Goal: Information Seeking & Learning: Find specific page/section

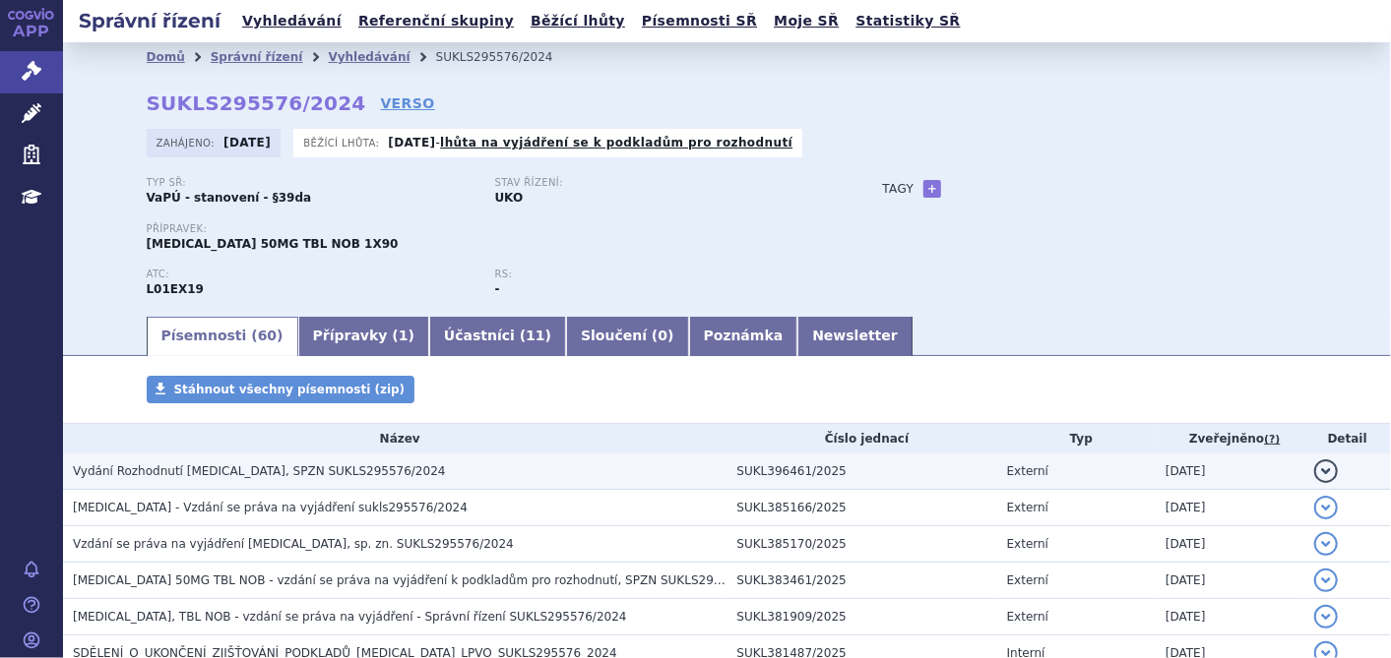
click at [362, 464] on h3 "Vydání Rozhodnutí QINLOCK, SPZN SUKLS295576/2024" at bounding box center [400, 472] width 655 height 20
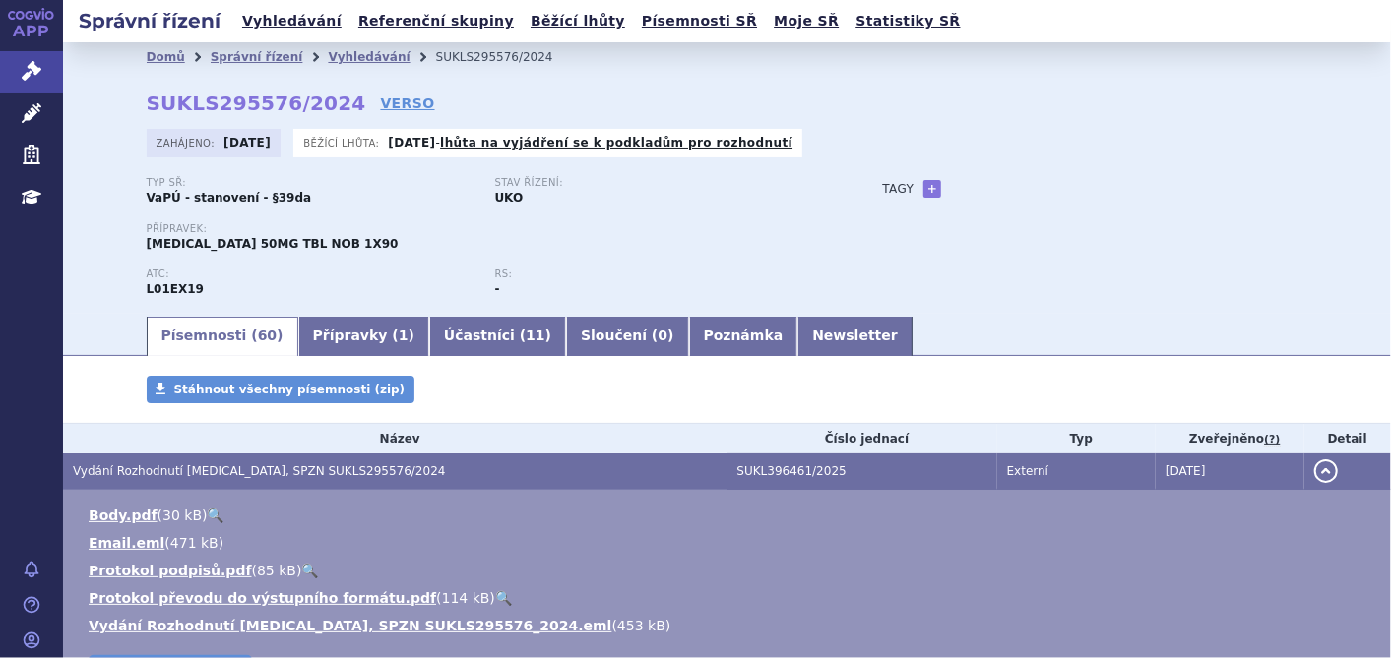
scroll to position [219, 0]
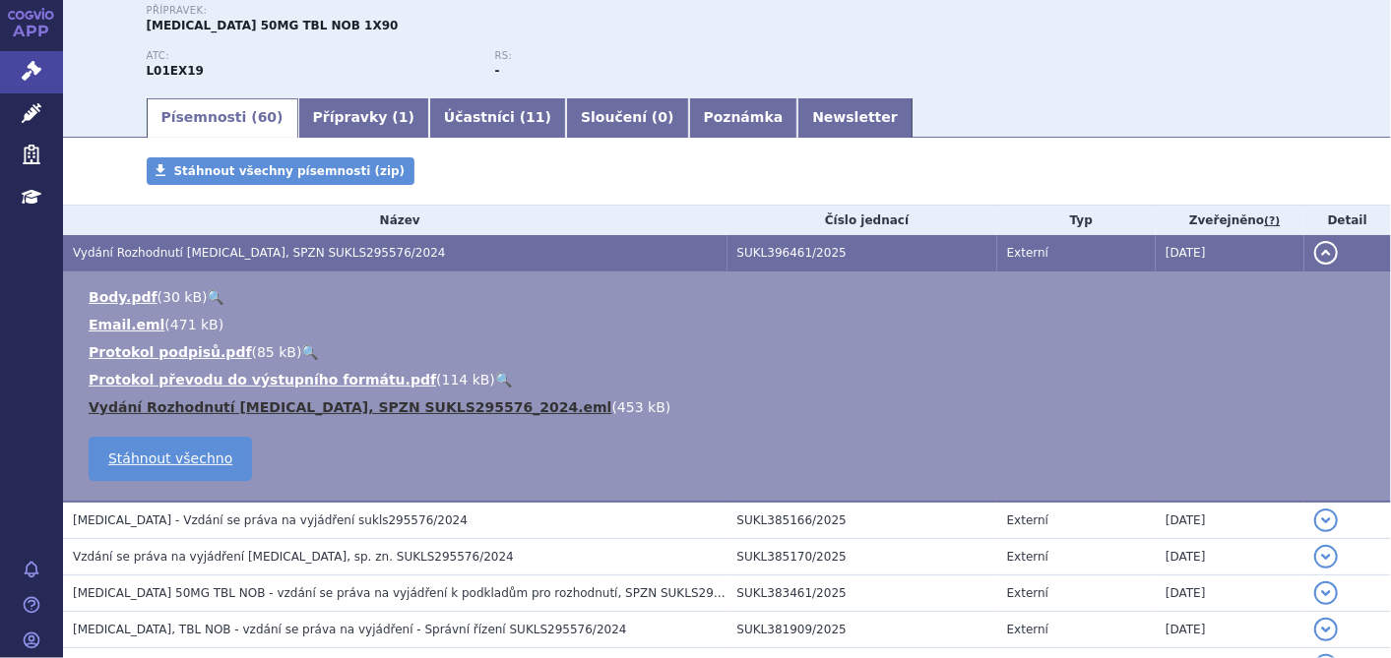
click at [323, 407] on link "Vydání Rozhodnutí QINLOCK, SPZN SUKLS295576_2024.eml" at bounding box center [351, 408] width 524 height 16
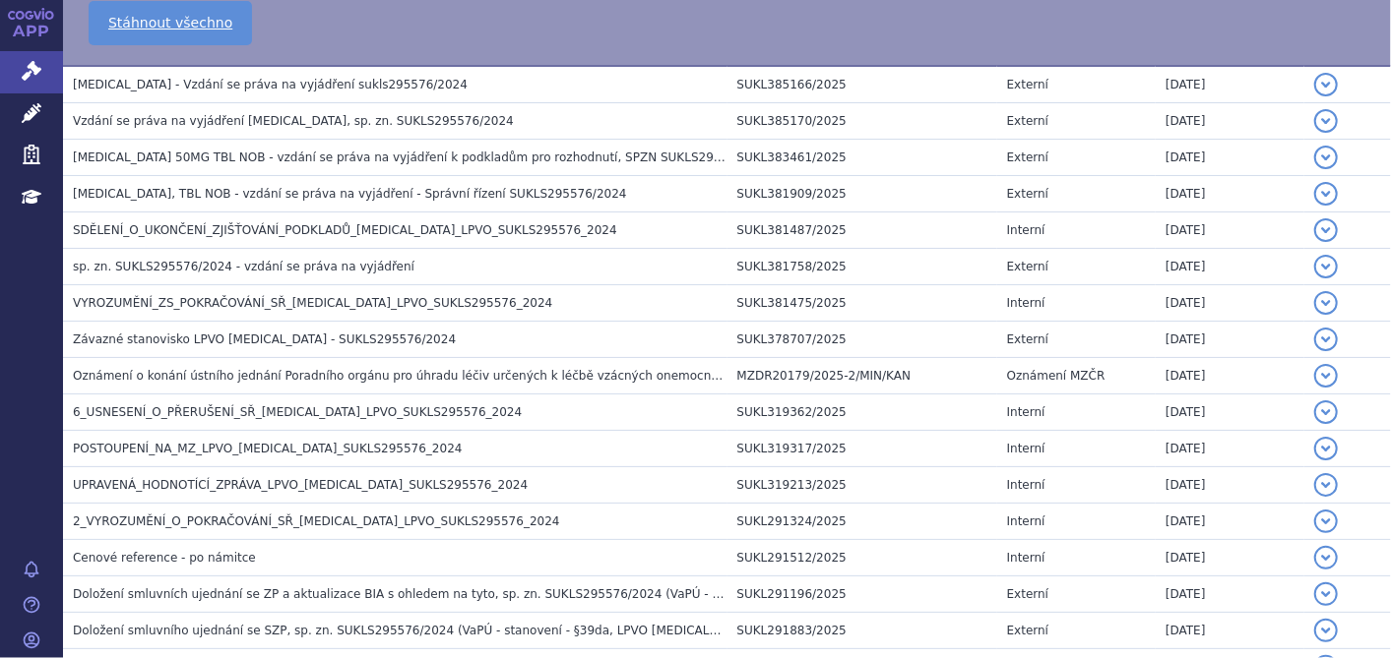
scroll to position [656, 0]
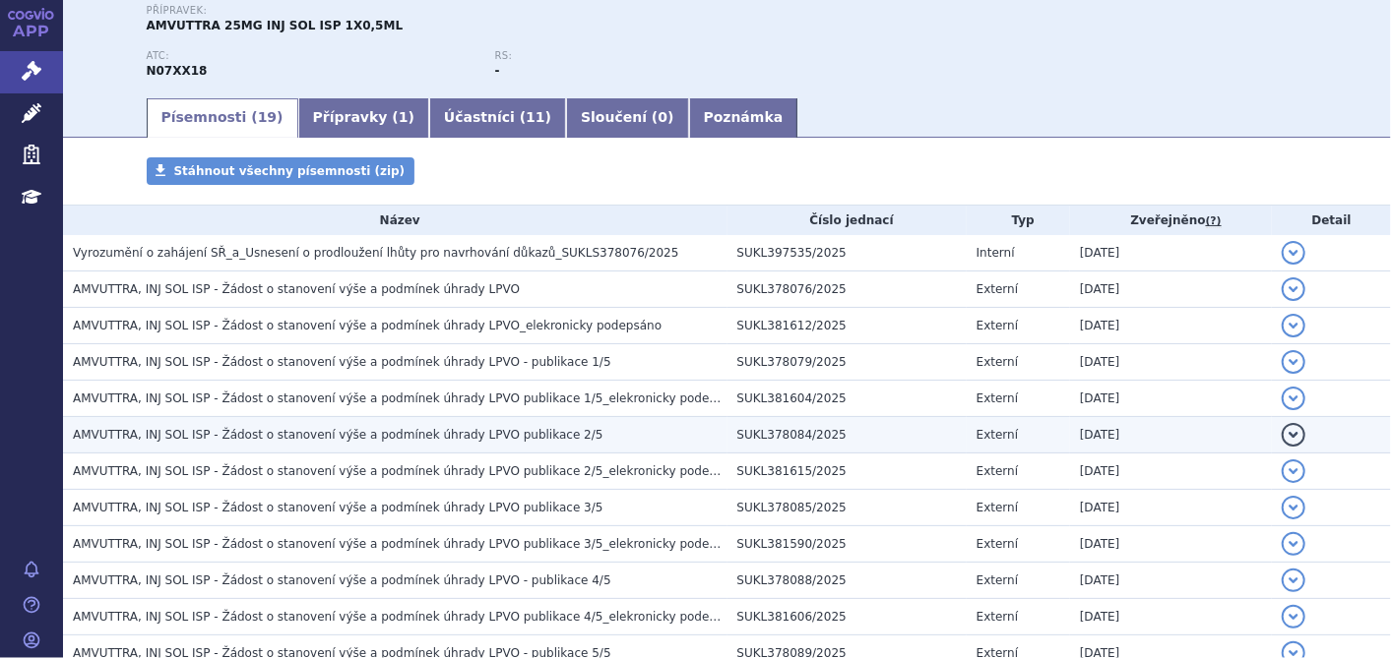
scroll to position [437, 0]
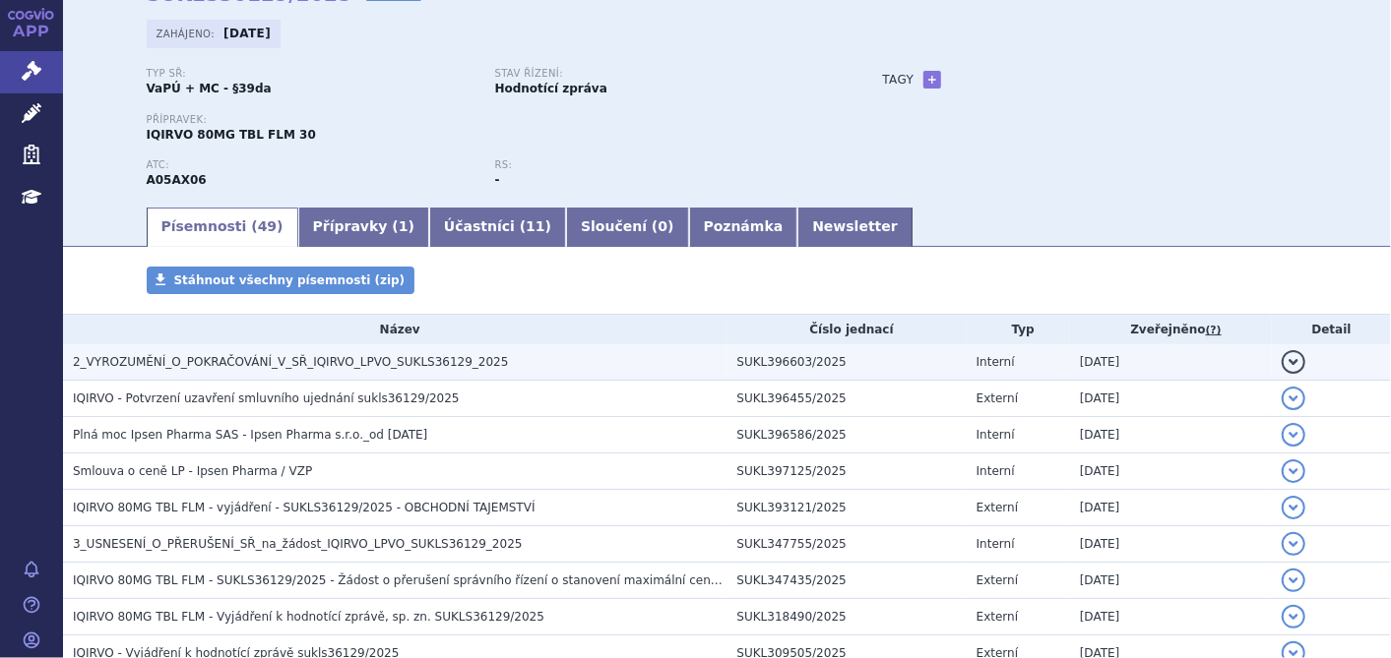
scroll to position [328, 0]
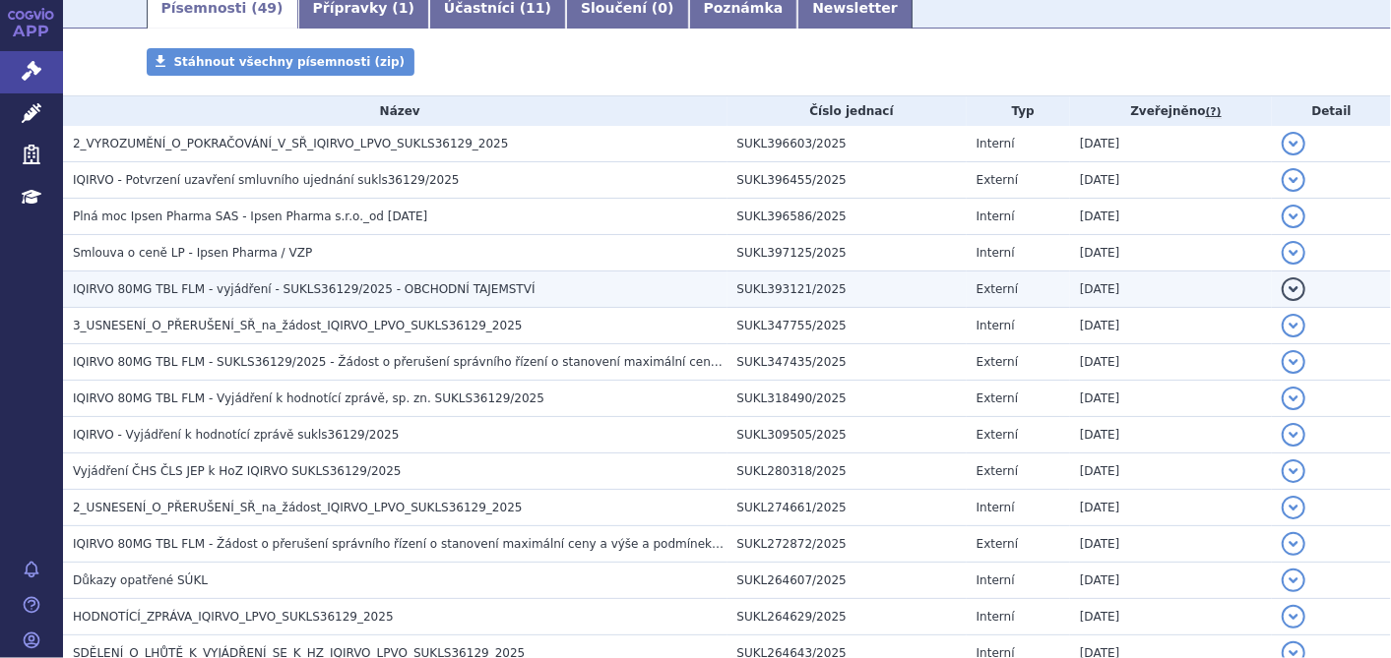
click at [318, 291] on span "IQIRVO 80MG TBL FLM - vyjádření - SUKLS36129/2025 - OBCHODNÍ TAJEMSTVÍ" at bounding box center [304, 289] width 463 height 14
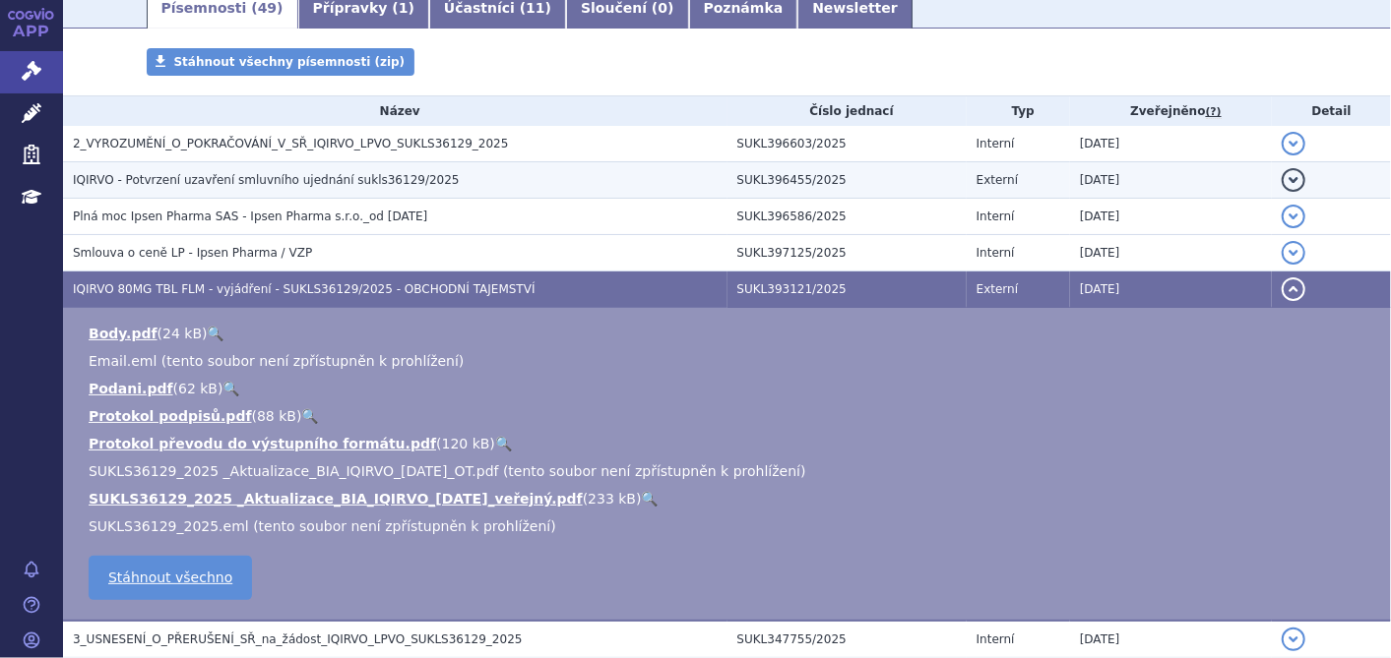
click at [344, 190] on h3 "IQIRVO - Potvrzení uzavření smluvního ujednání sukls36129/2025" at bounding box center [400, 180] width 655 height 20
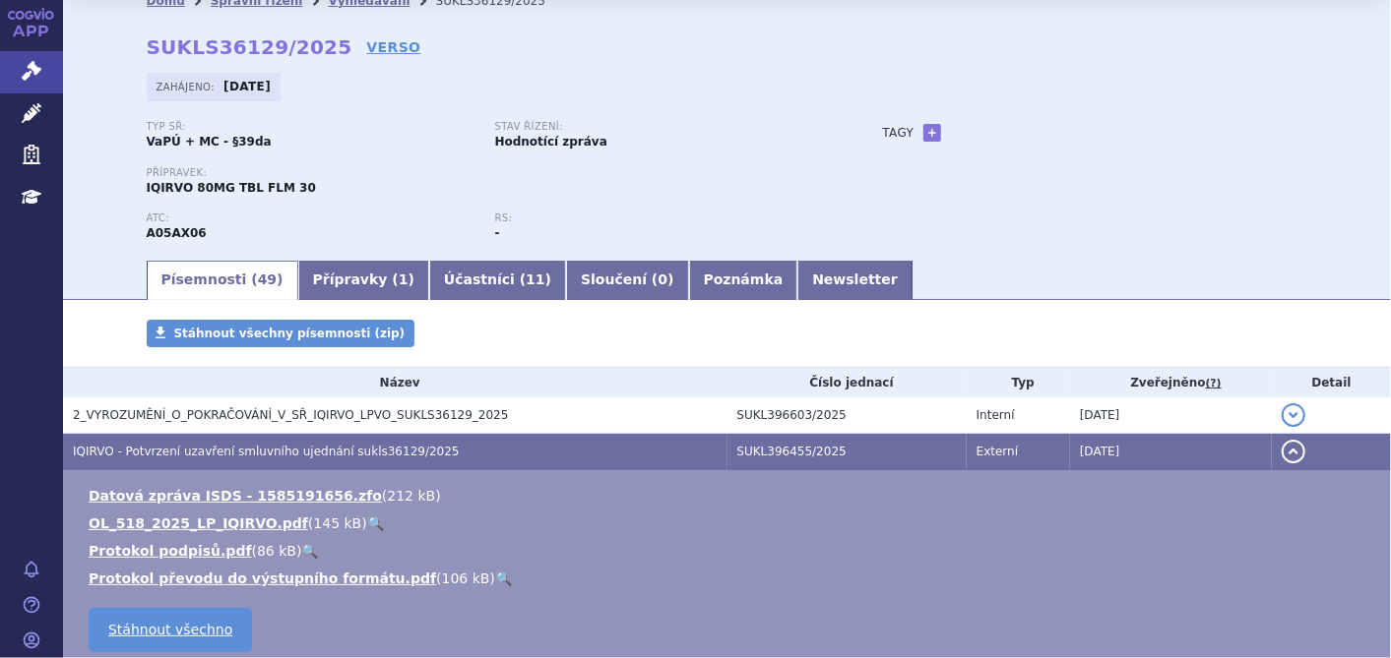
scroll to position [0, 0]
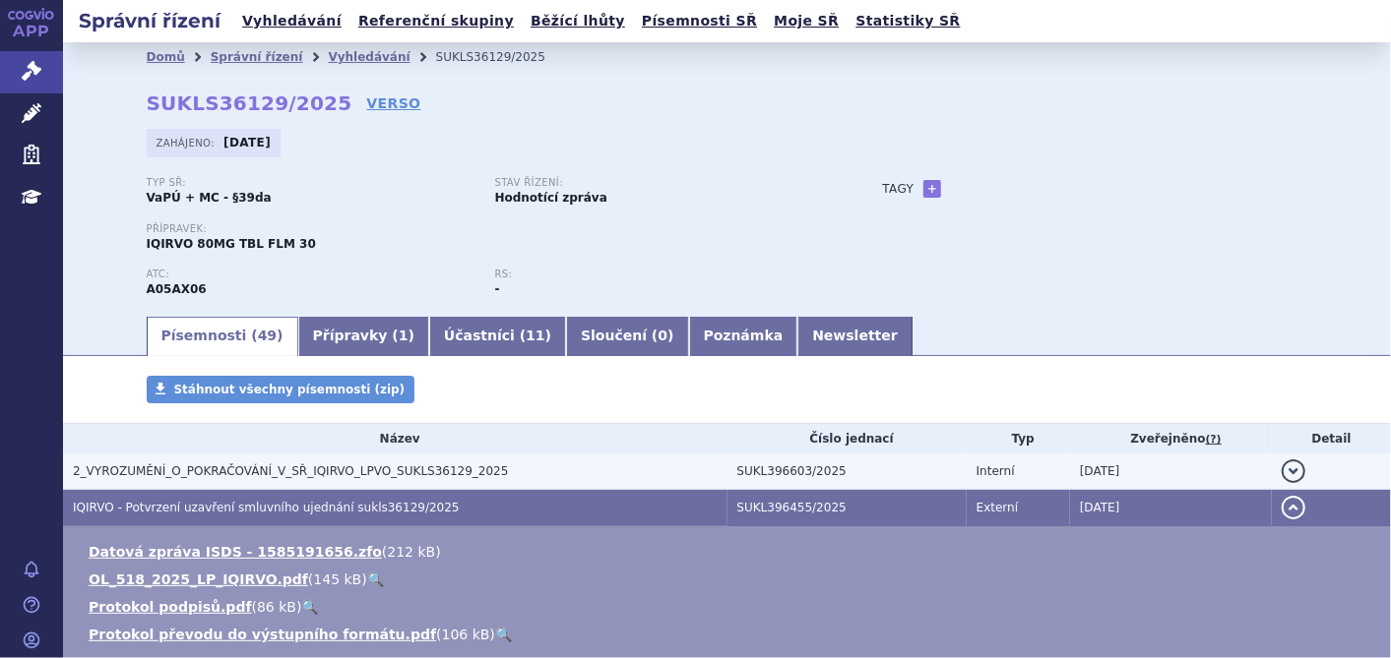
click at [283, 467] on span "2_VYROZUMĚNÍ_O_POKRAČOVÁNÍ_V_SŘ_IQIRVO_LPVO_SUKLS36129_2025" at bounding box center [291, 472] width 436 height 14
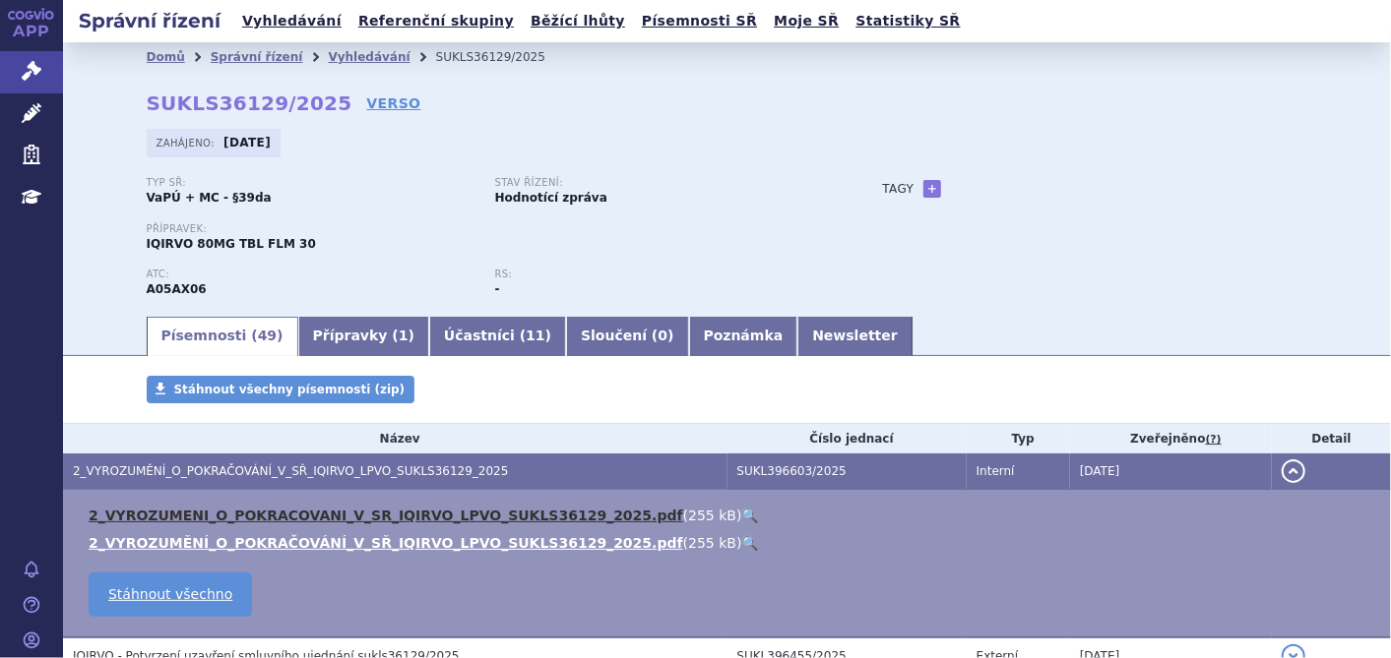
click at [312, 520] on link "2_VYROZUMENI_O_POKRACOVANI_V_SR_IQIRVO_LPVO_SUKLS36129_2025.pdf" at bounding box center [386, 516] width 595 height 16
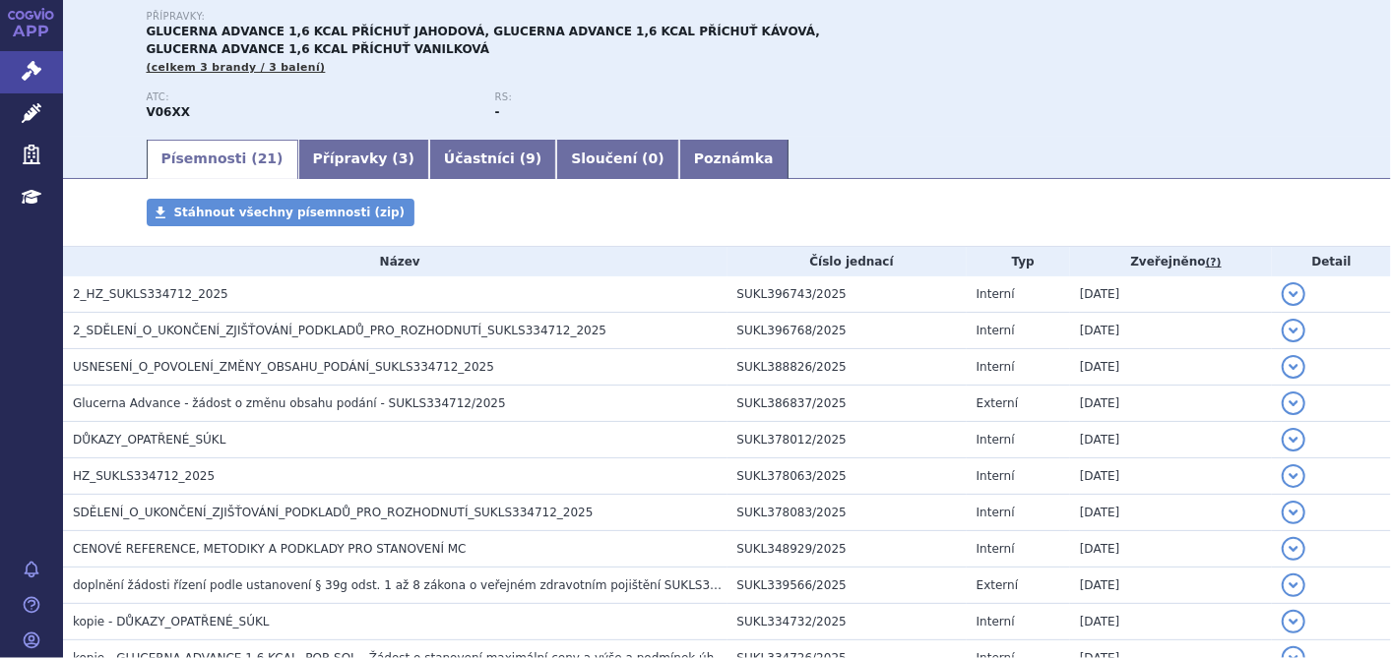
scroll to position [219, 0]
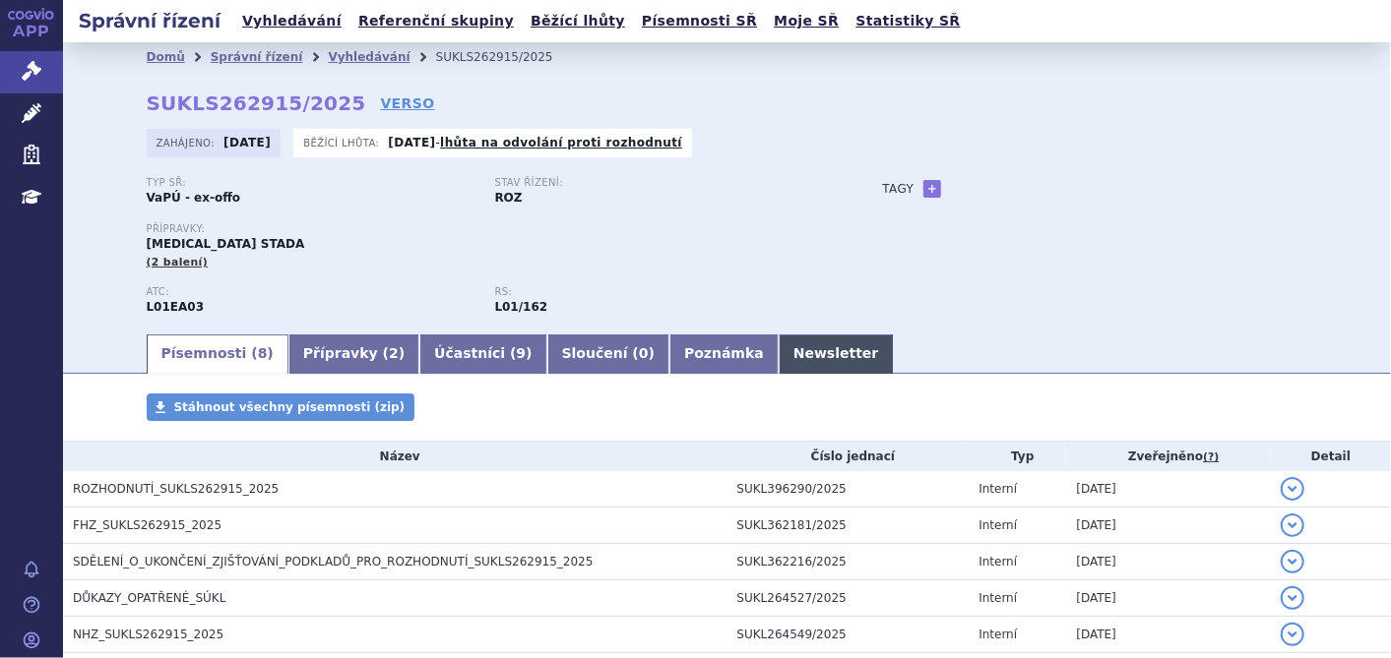
click at [779, 355] on link "Newsletter" at bounding box center [836, 354] width 115 height 39
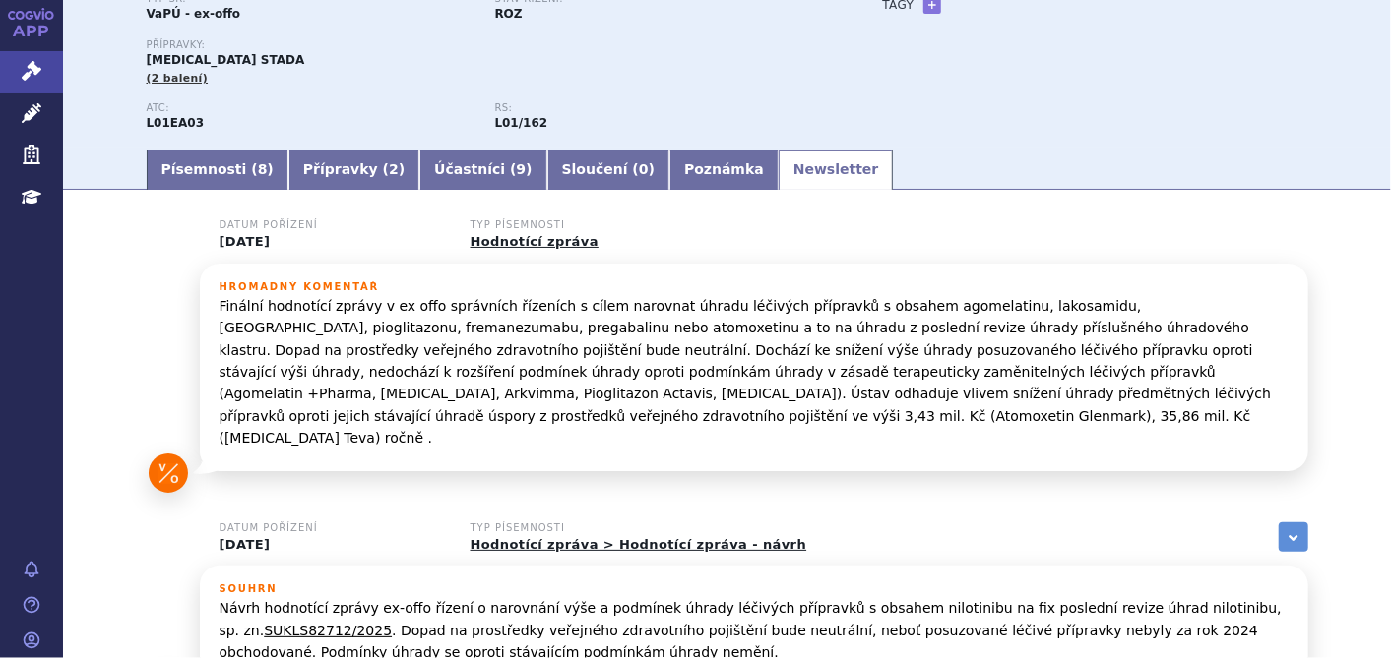
scroll to position [219, 0]
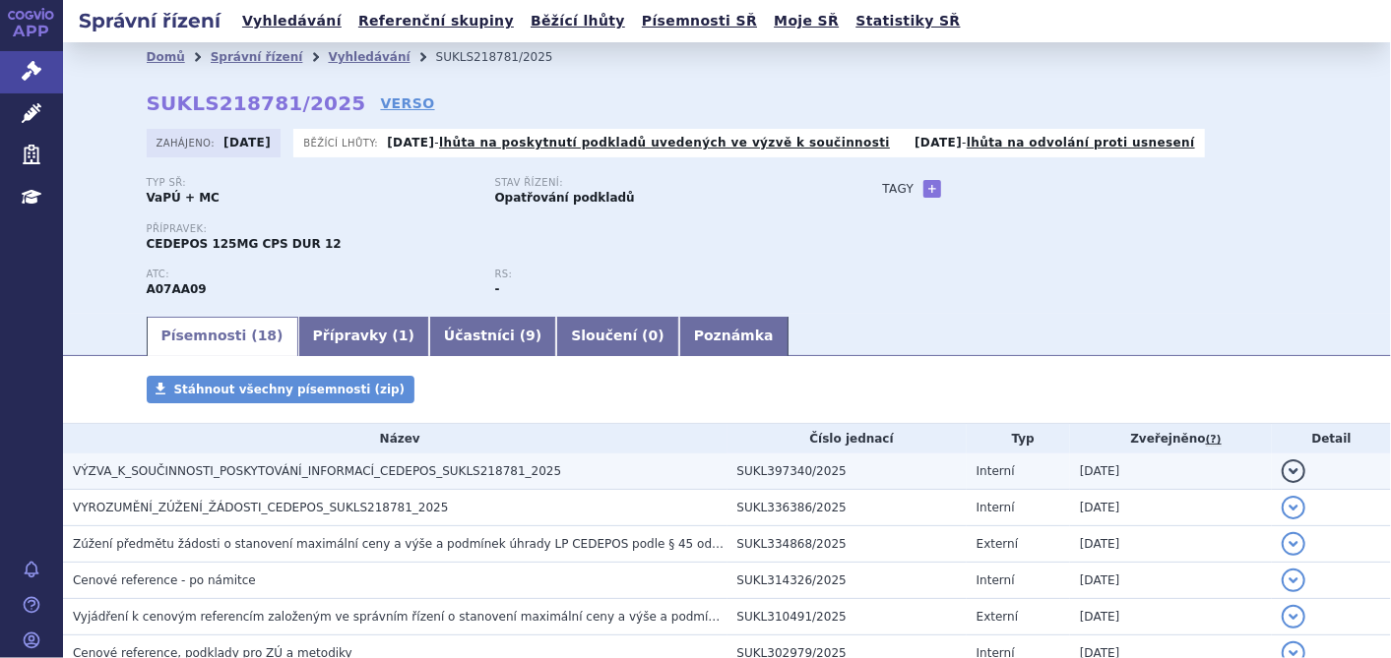
click at [471, 475] on span "VÝZVA_K_SOUČINNOSTI_POSKYTOVÁNÍ_INFORMACÍ_CEDEPOS_SUKLS218781_2025" at bounding box center [317, 472] width 488 height 14
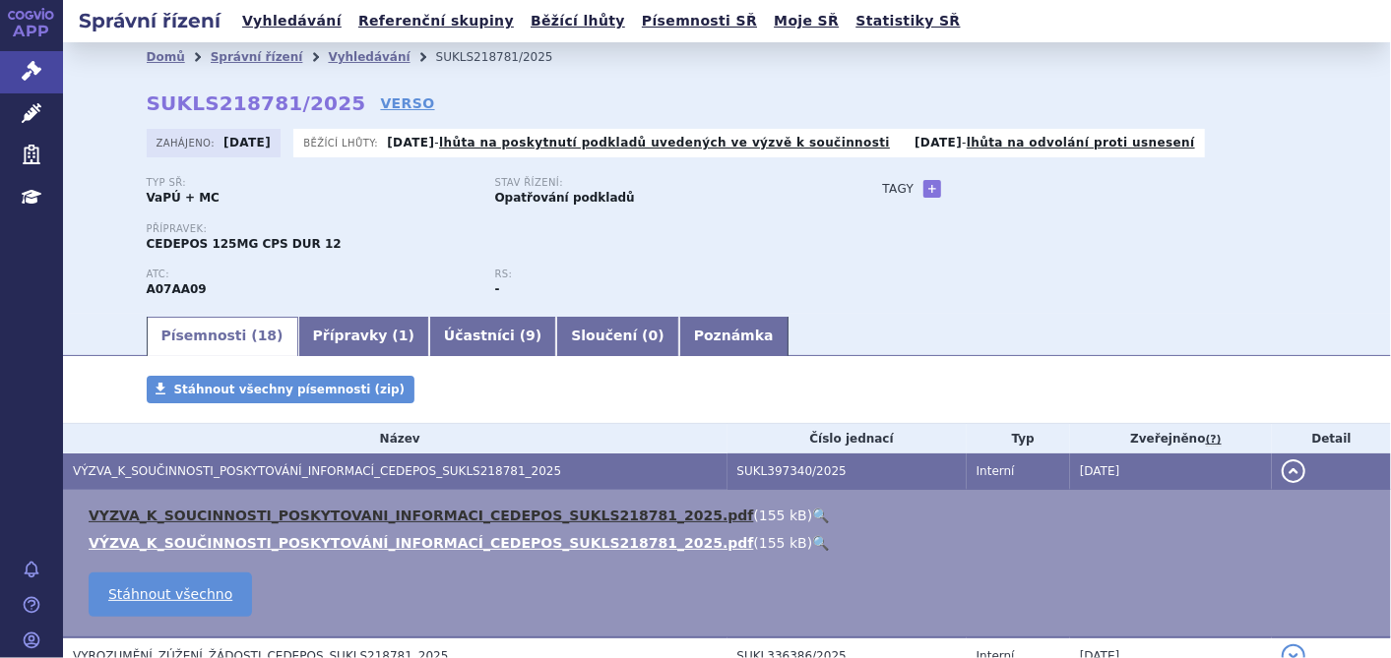
click at [472, 523] on link "VYZVA_K_SOUCINNOSTI_POSKYTOVANI_INFORMACI_CEDEPOS_SUKLS218781_2025.pdf" at bounding box center [421, 516] width 665 height 16
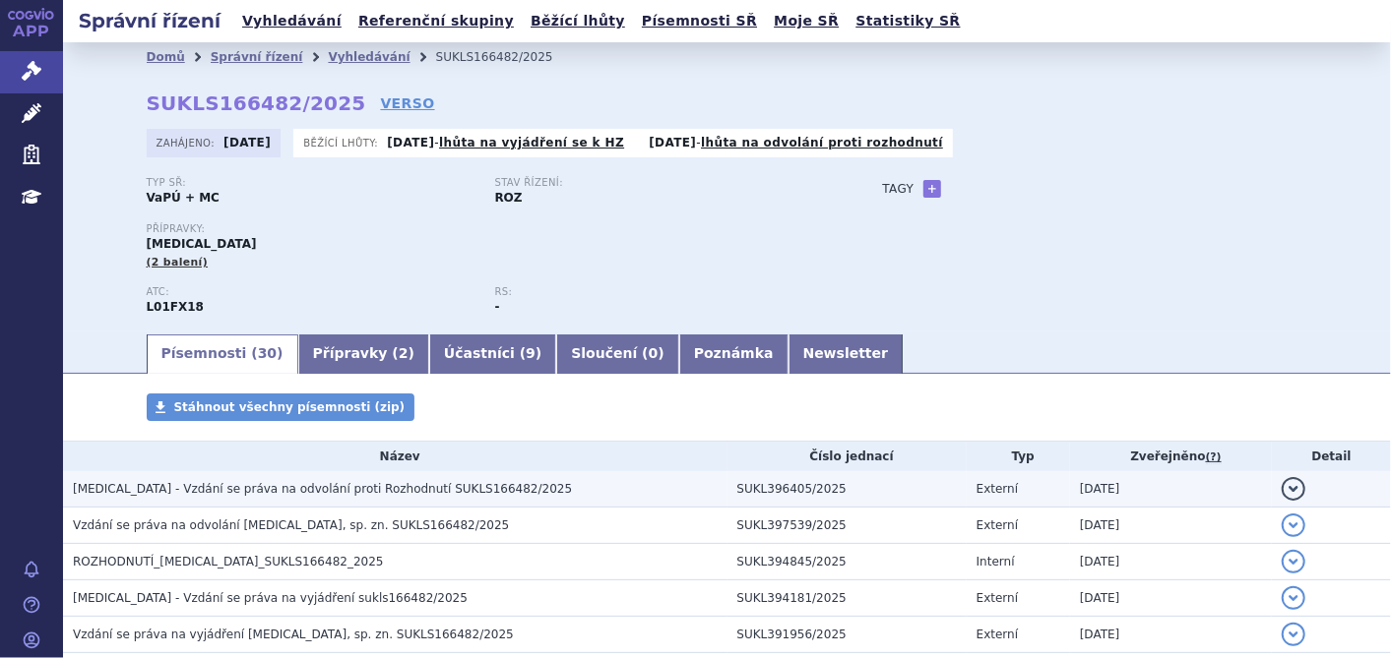
click at [372, 496] on span "[MEDICAL_DATA] - Vzdání se práva na odvolání proti Rozhodnutí SUKLS166482/2025" at bounding box center [322, 489] width 499 height 14
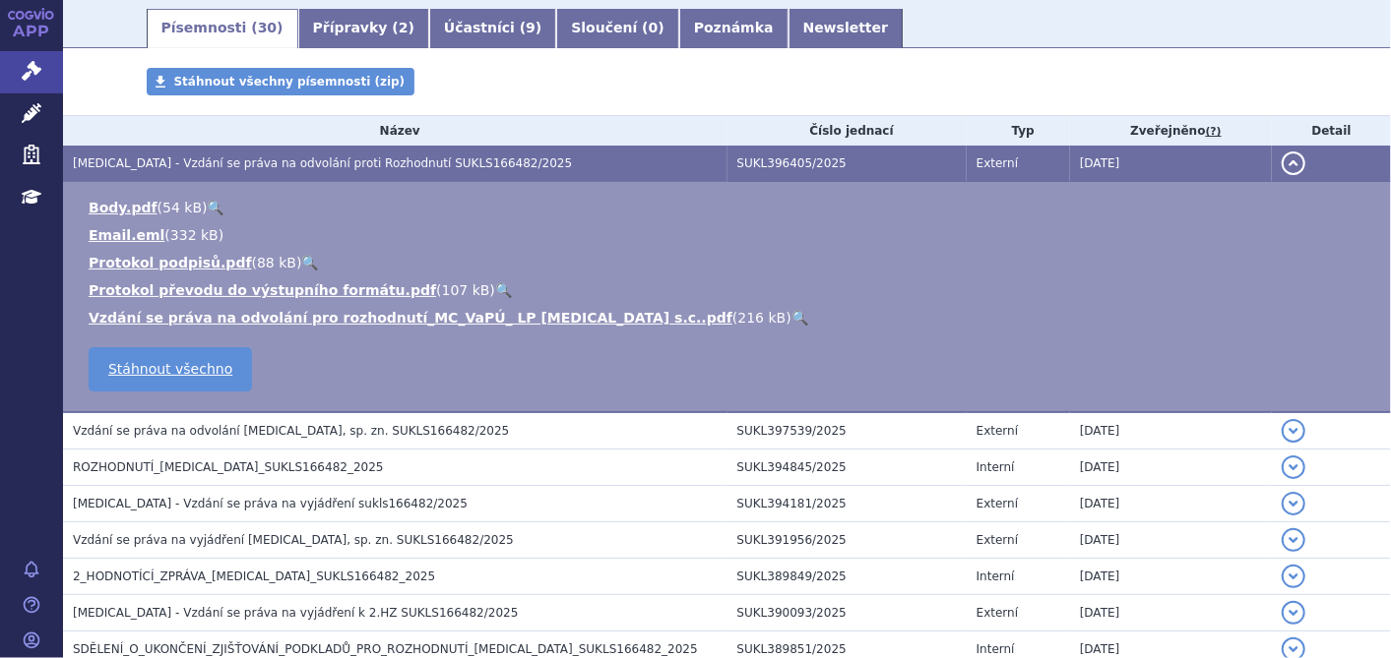
scroll to position [328, 0]
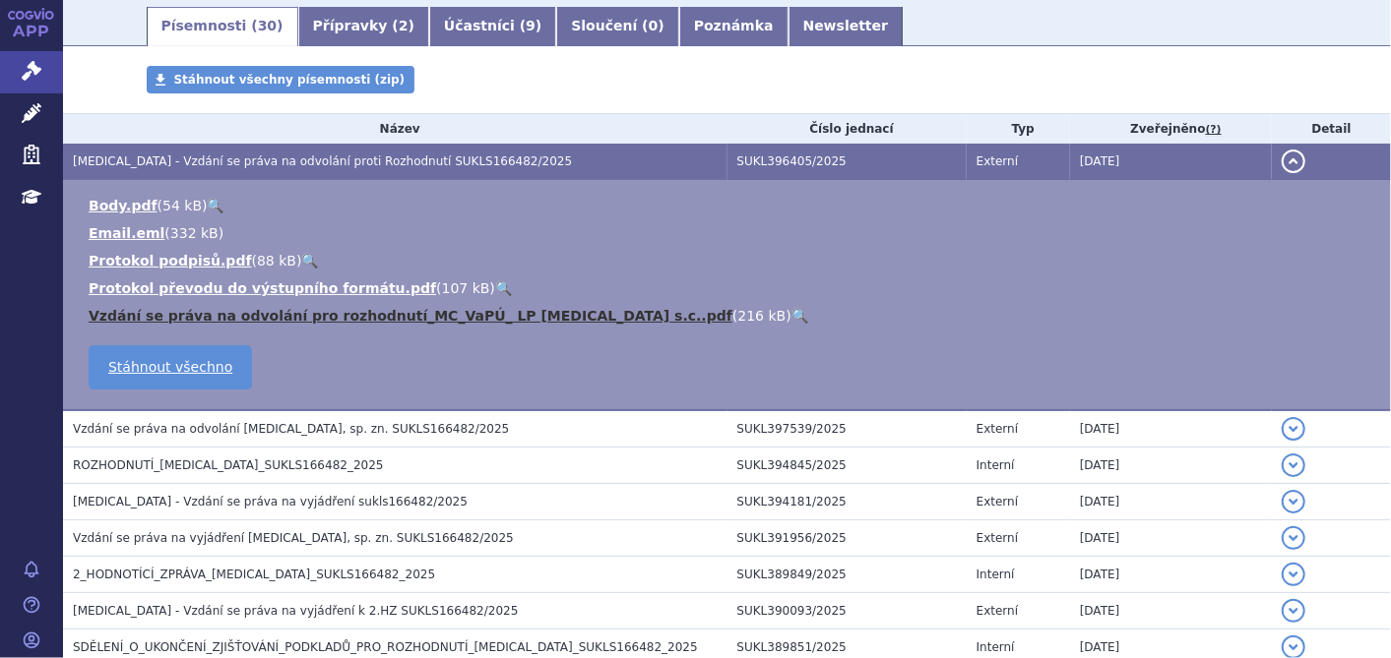
click at [242, 310] on link "Vzdání se práva na odvolání pro rozhodnutí_MC_VaPÚ_ LP [MEDICAL_DATA] s.c..pdf" at bounding box center [411, 316] width 644 height 16
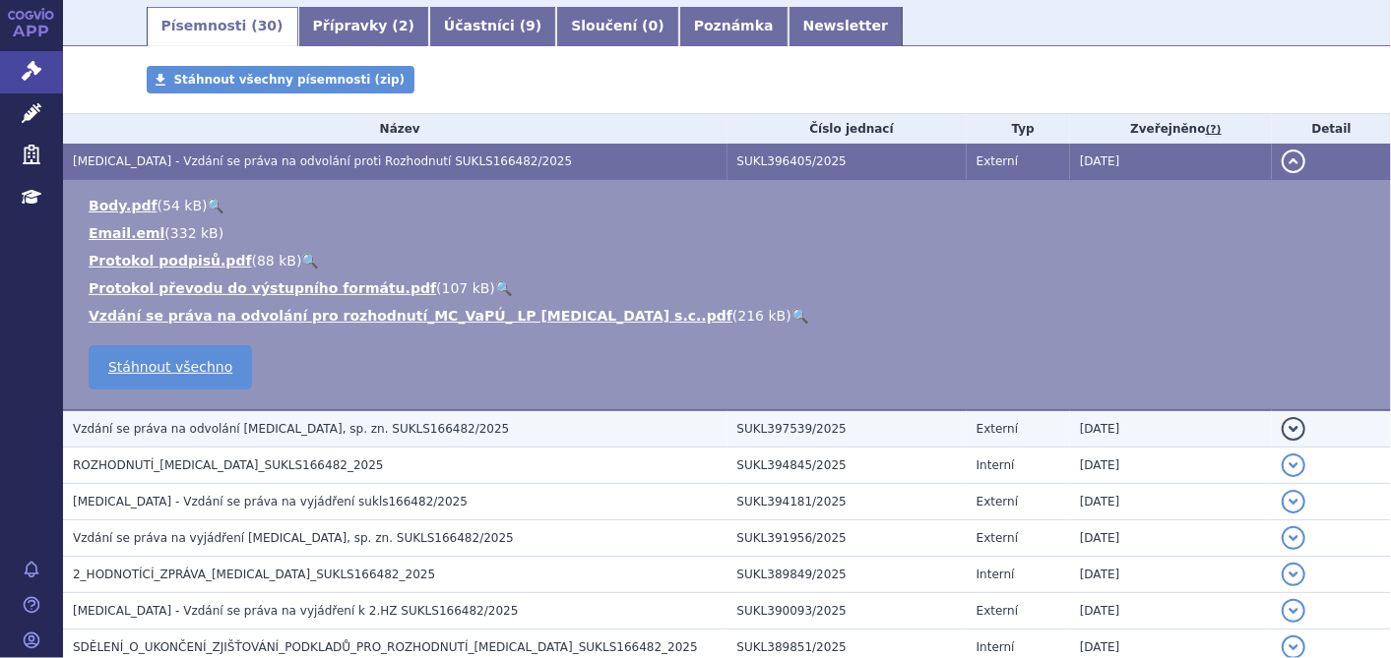
click at [368, 427] on span "Vzdání se práva na odvolání [MEDICAL_DATA], sp. zn. SUKLS166482/2025" at bounding box center [291, 429] width 436 height 14
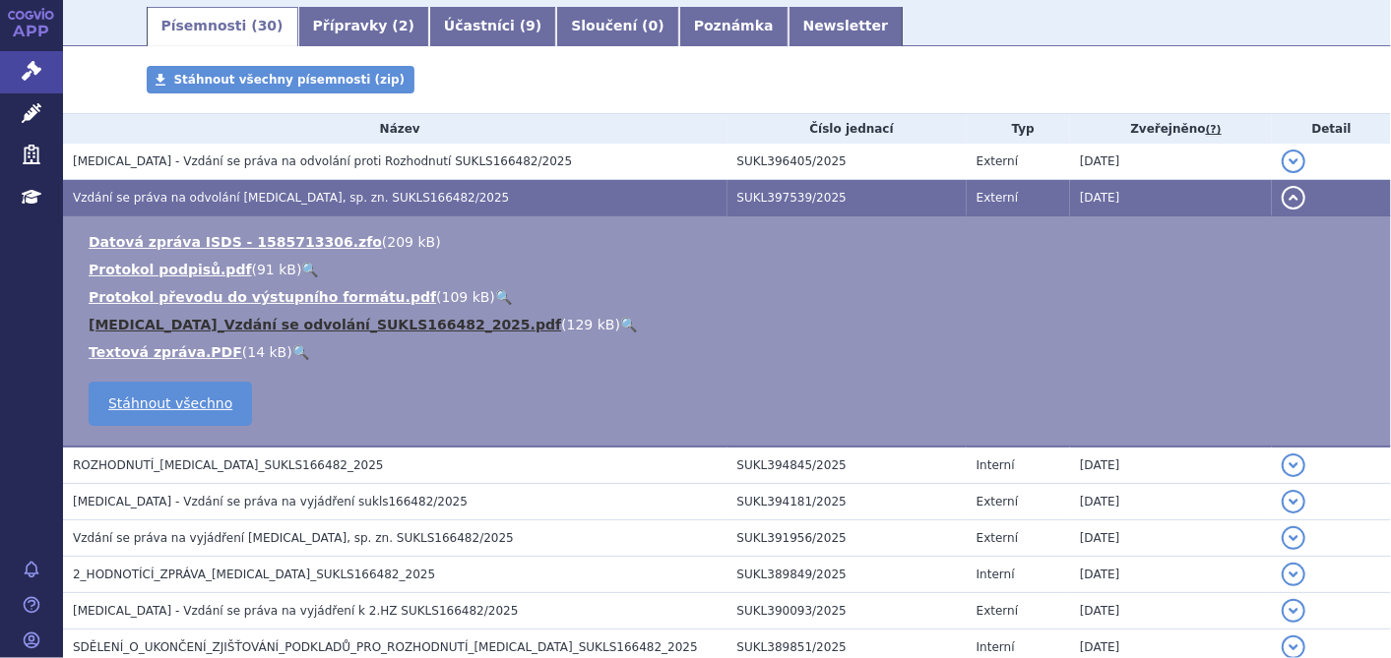
click at [363, 321] on link "RYBREVANT_Vzdání se odvolání_SUKLS166482_2025.pdf" at bounding box center [325, 325] width 472 height 16
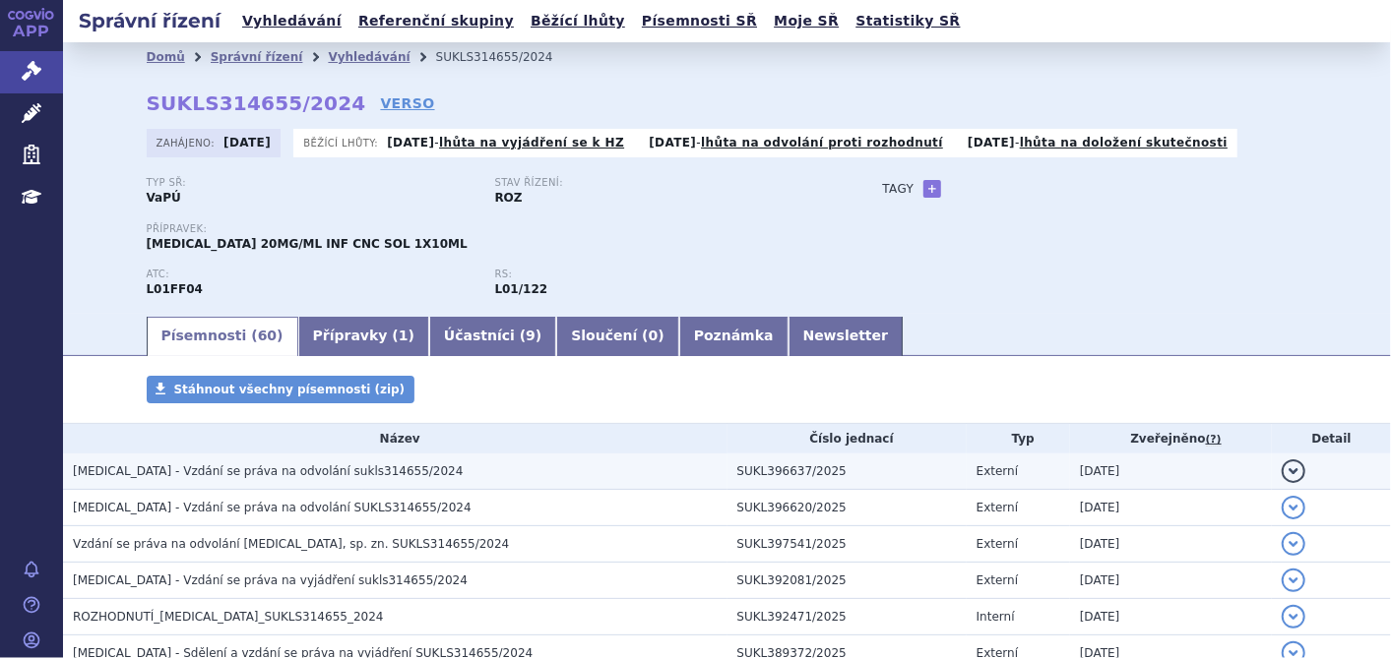
click at [264, 474] on span "[MEDICAL_DATA] - Vzdání se práva na odvolání sukls314655/2024" at bounding box center [268, 472] width 390 height 14
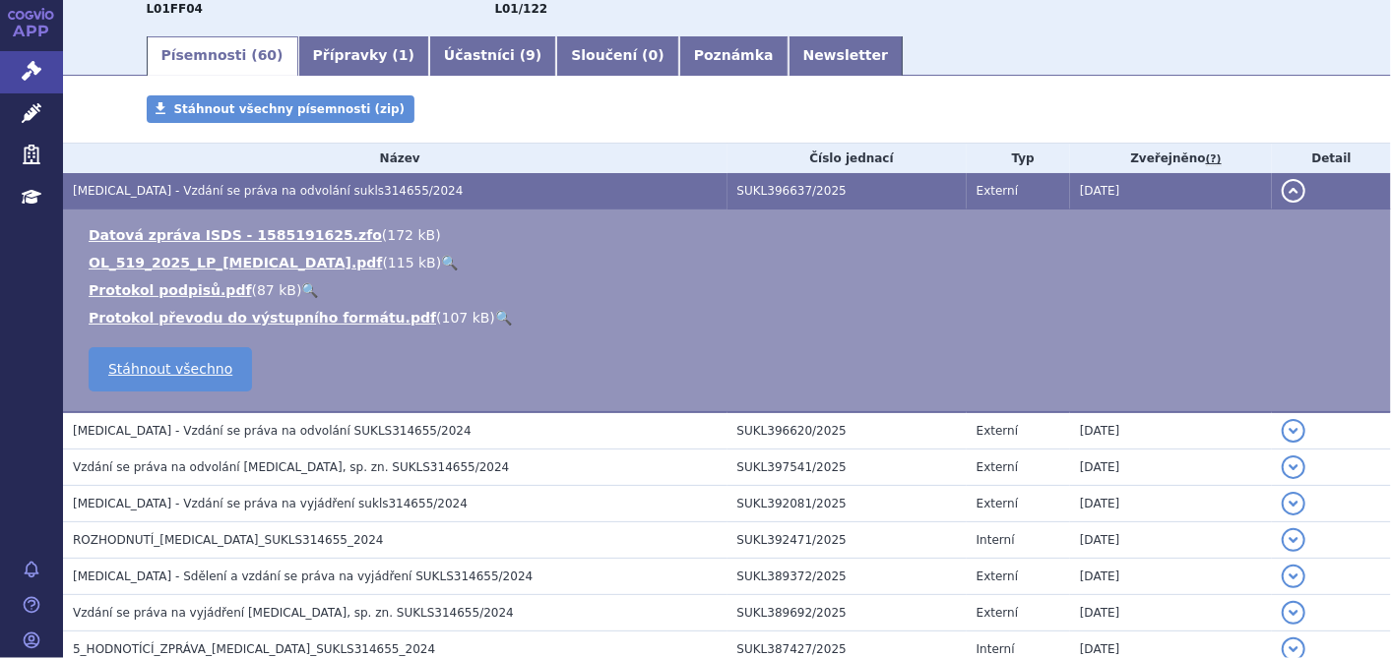
scroll to position [328, 0]
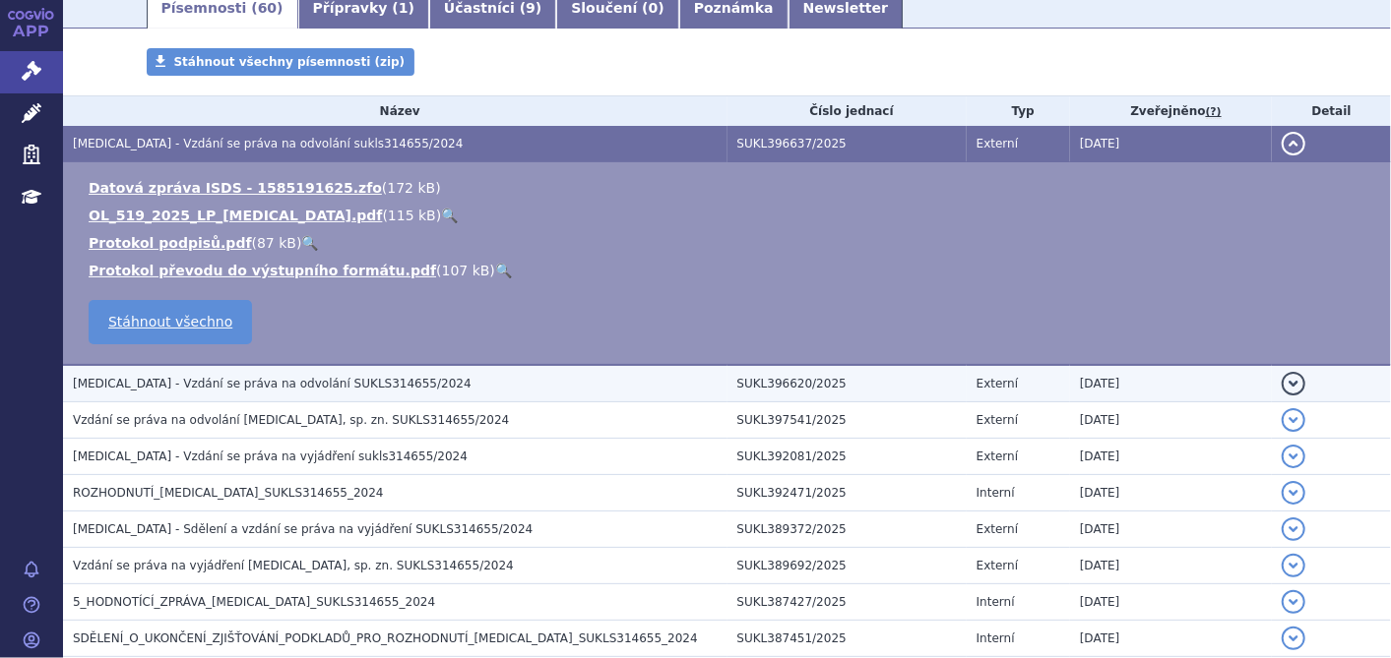
click at [292, 389] on span "[MEDICAL_DATA] - Vzdání se práva na odvolání SUKLS314655/2024" at bounding box center [272, 384] width 399 height 14
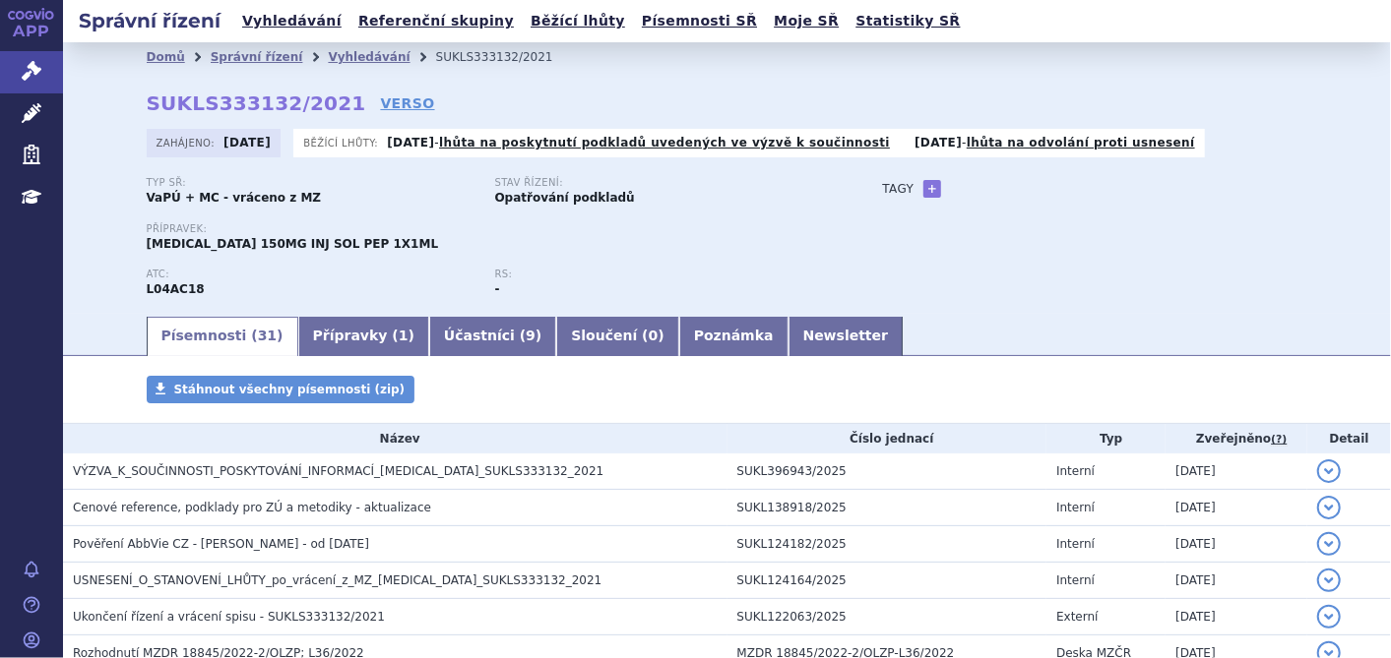
scroll to position [109, 0]
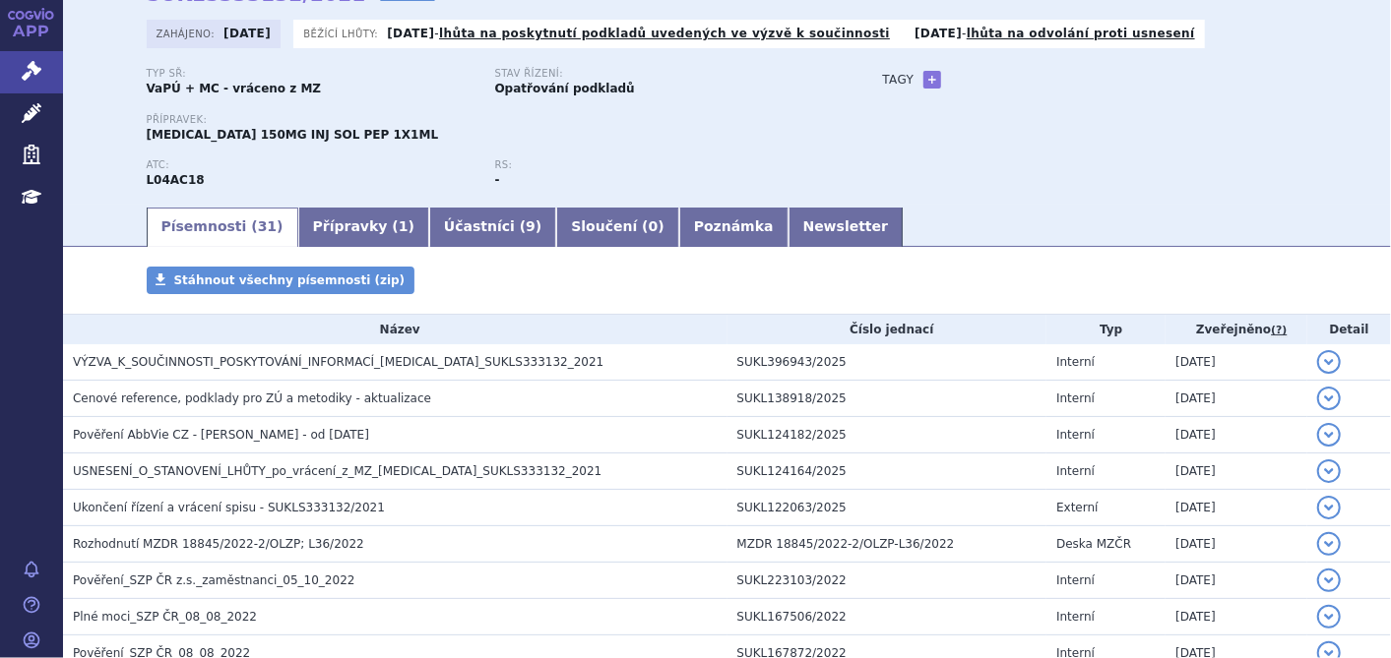
click at [423, 364] on span "VÝZVA_K_SOUČINNOSTI_POSKYTOVÁNÍ_INFORMACÍ_SKYRIZI_SUKLS333132_2021" at bounding box center [338, 362] width 531 height 14
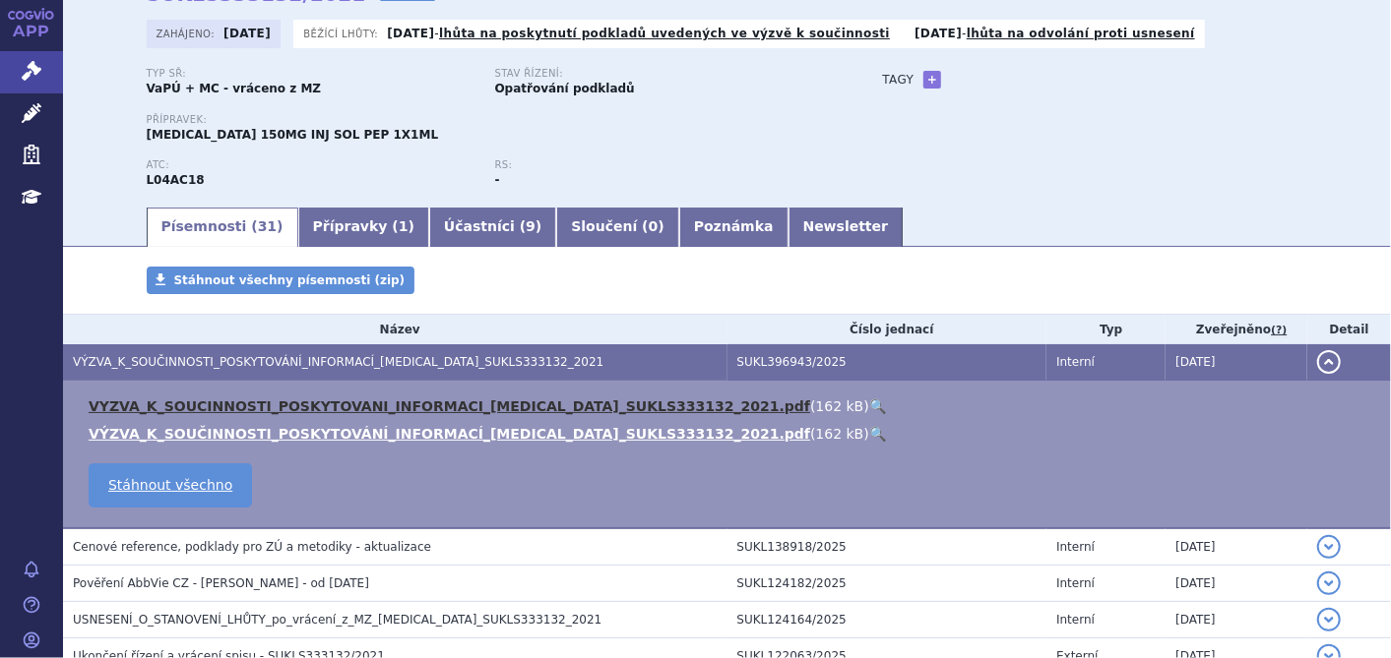
click at [366, 414] on link "VYZVA_K_SOUCINNOSTI_POSKYTOVANI_INFORMACI_SKYRIZI_SUKLS333132_2021.pdf" at bounding box center [449, 407] width 721 height 16
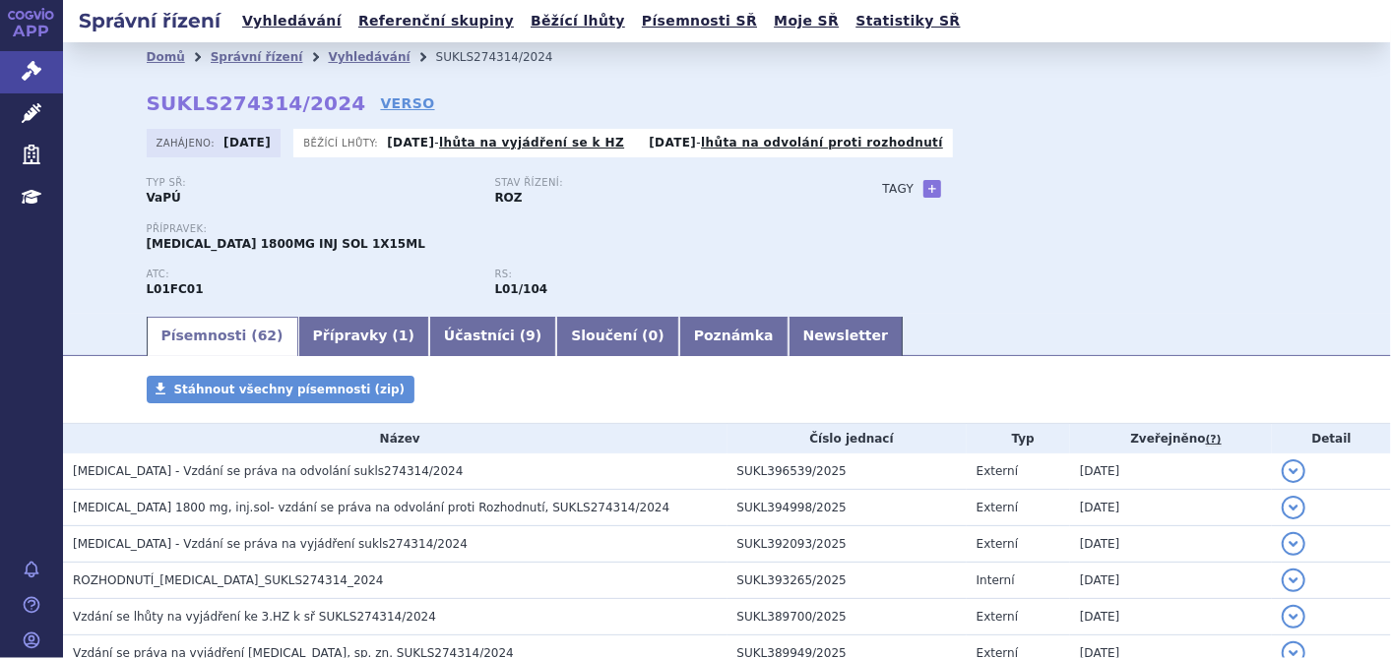
scroll to position [219, 0]
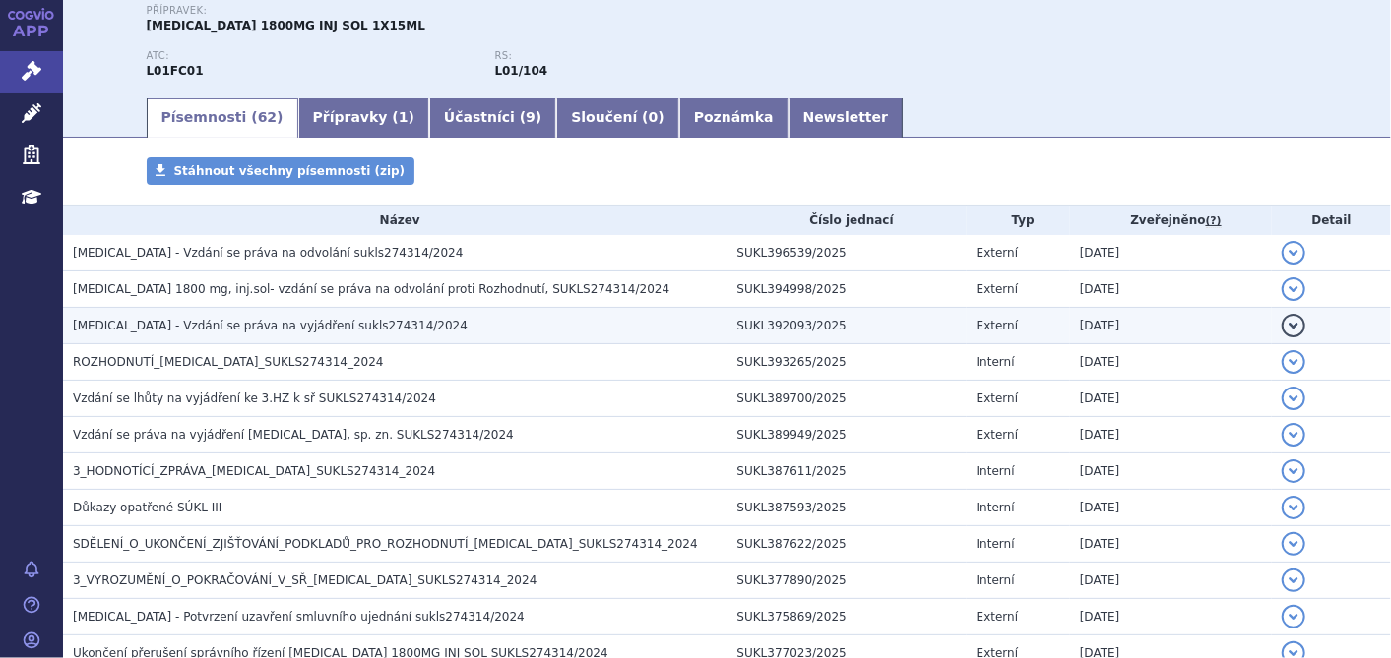
click at [323, 333] on span "[MEDICAL_DATA] - Vzdání se práva na vyjádření sukls274314/2024" at bounding box center [270, 326] width 395 height 14
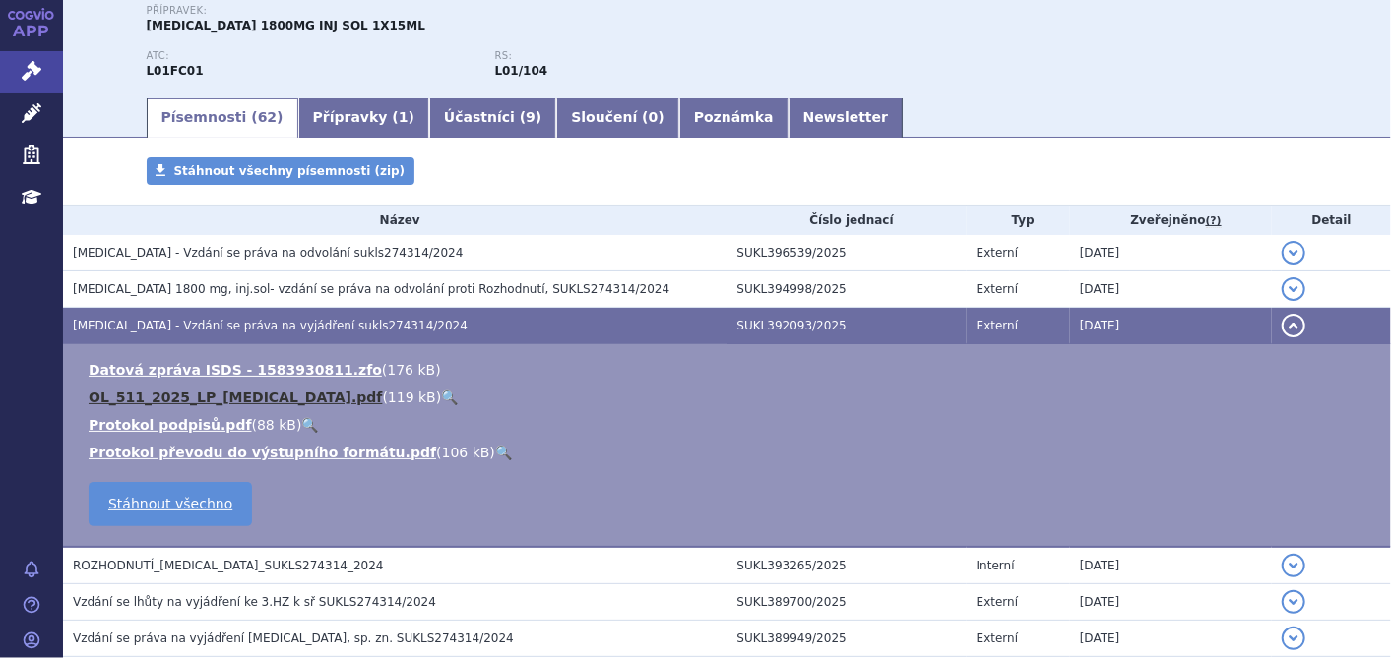
click at [287, 390] on link "OL_511_2025_LP_[MEDICAL_DATA].pdf" at bounding box center [235, 398] width 293 height 16
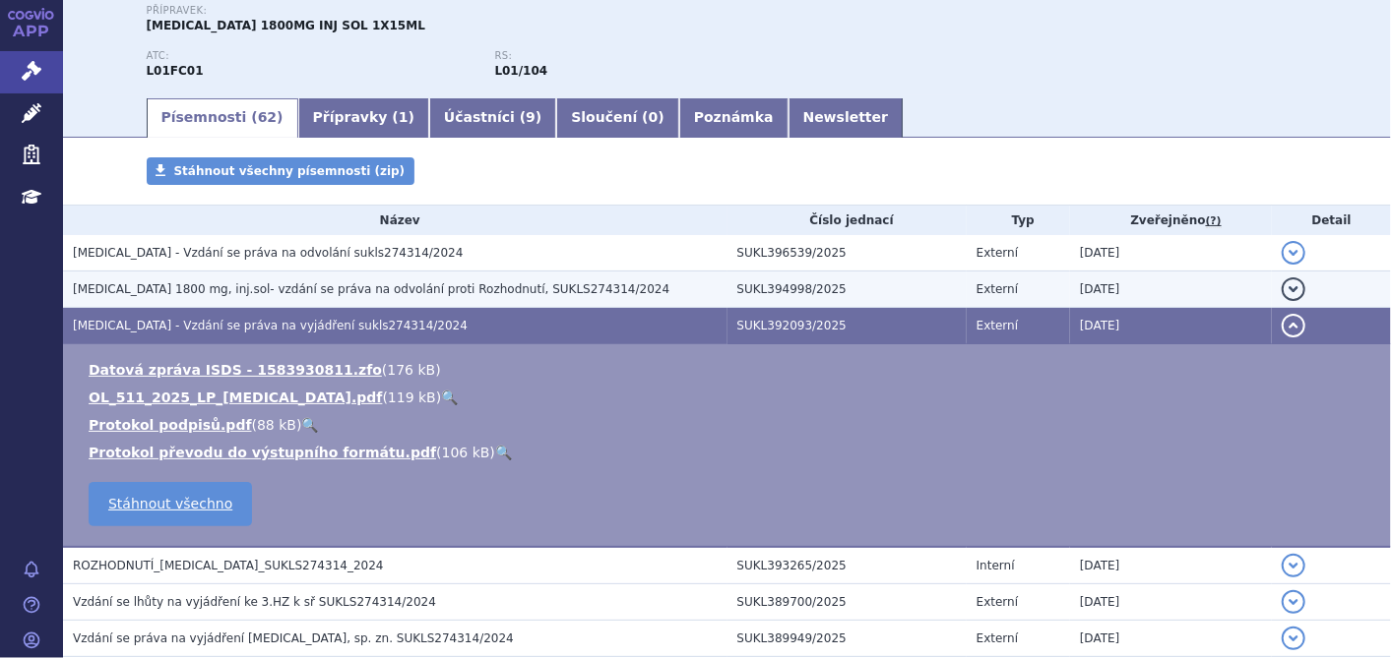
click at [300, 289] on span "[MEDICAL_DATA] 1800 mg, inj.sol- vzdání se práva na odvolání proti Rozhodnutí, …" at bounding box center [371, 289] width 596 height 14
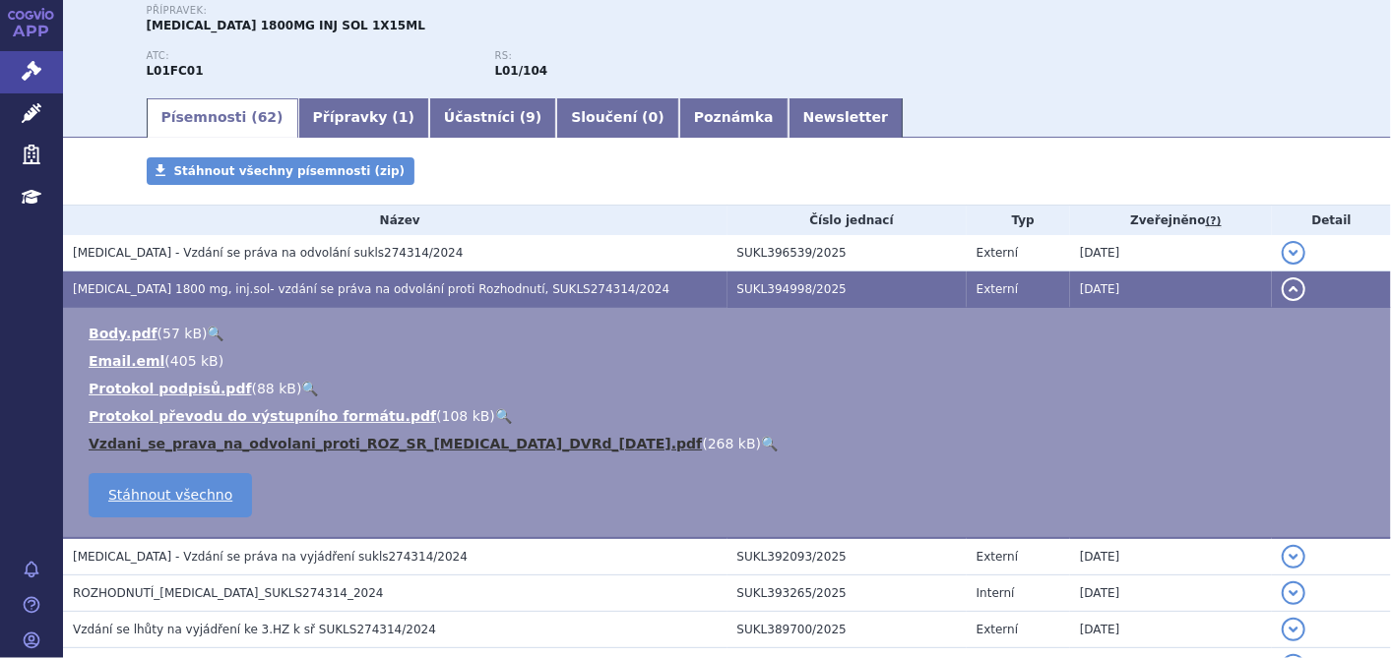
click at [220, 444] on link "Vzdani_se_prava_na_odvolani_proti_ROZ_SR_[MEDICAL_DATA]_DVRd_[DATE].pdf" at bounding box center [395, 444] width 613 height 16
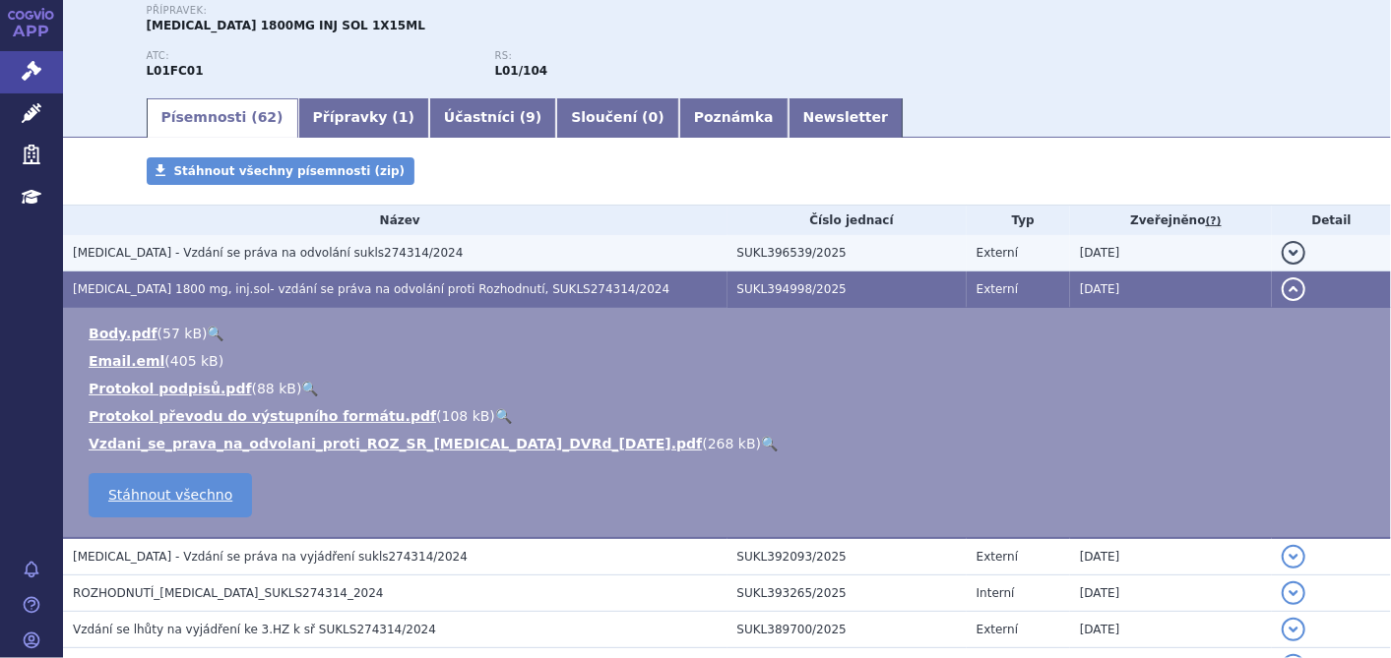
click at [359, 258] on span "[MEDICAL_DATA] - Vzdání se práva na odvolání sukls274314/2024" at bounding box center [268, 253] width 390 height 14
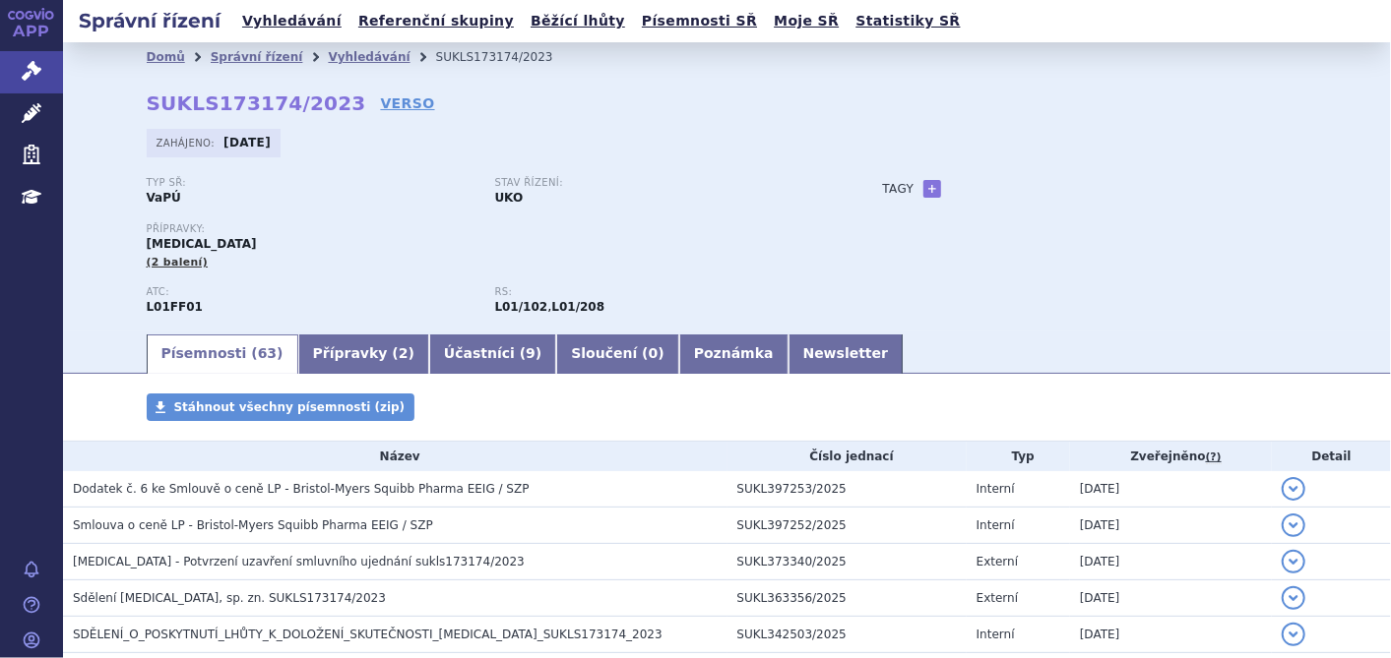
scroll to position [219, 0]
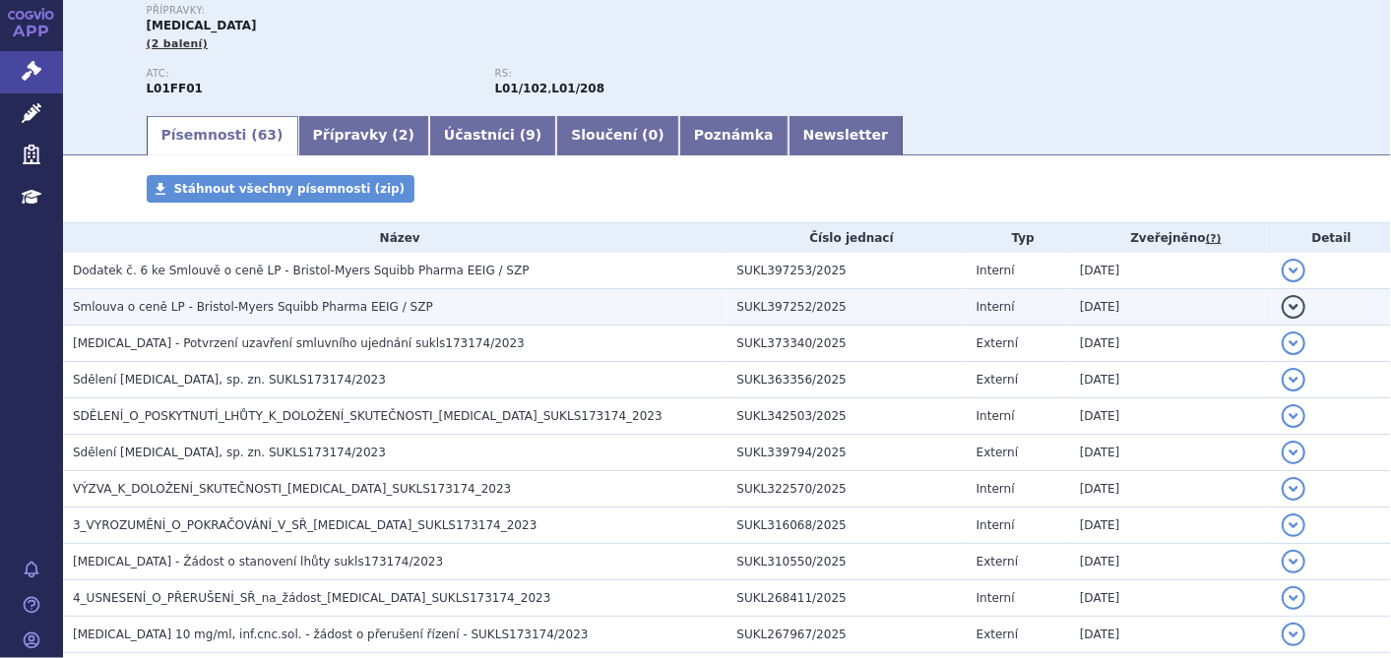
click at [412, 300] on h3 "Smlouva o ceně LP - Bristol-Myers Squibb Pharma EEIG / SZP" at bounding box center [400, 307] width 655 height 20
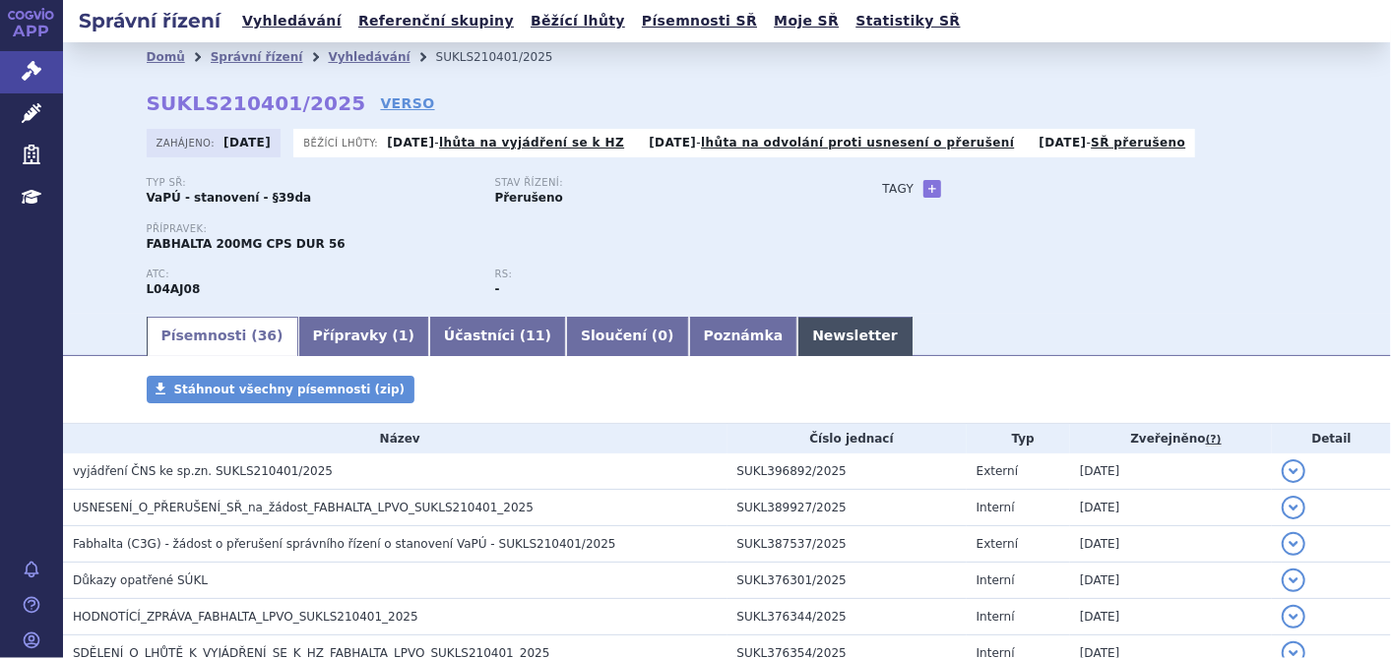
click at [797, 333] on link "Newsletter" at bounding box center [854, 336] width 115 height 39
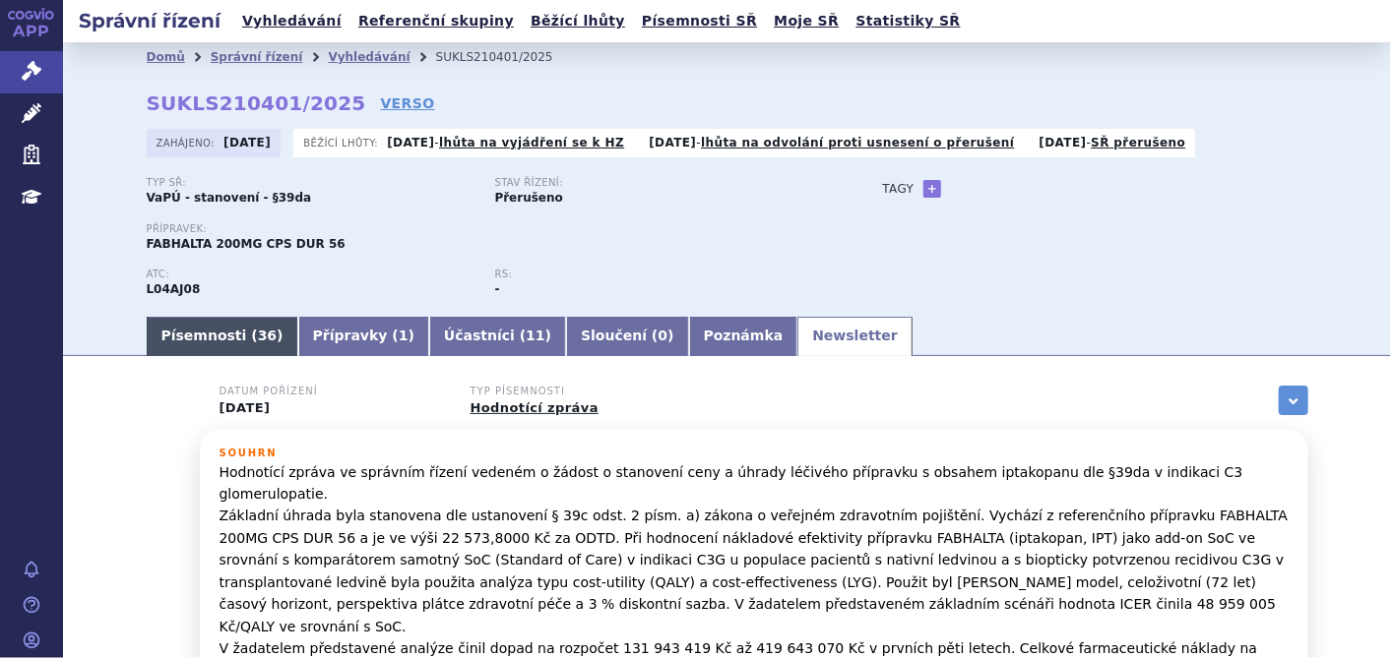
click at [185, 336] on link "Písemnosti ( 36 )" at bounding box center [223, 336] width 152 height 39
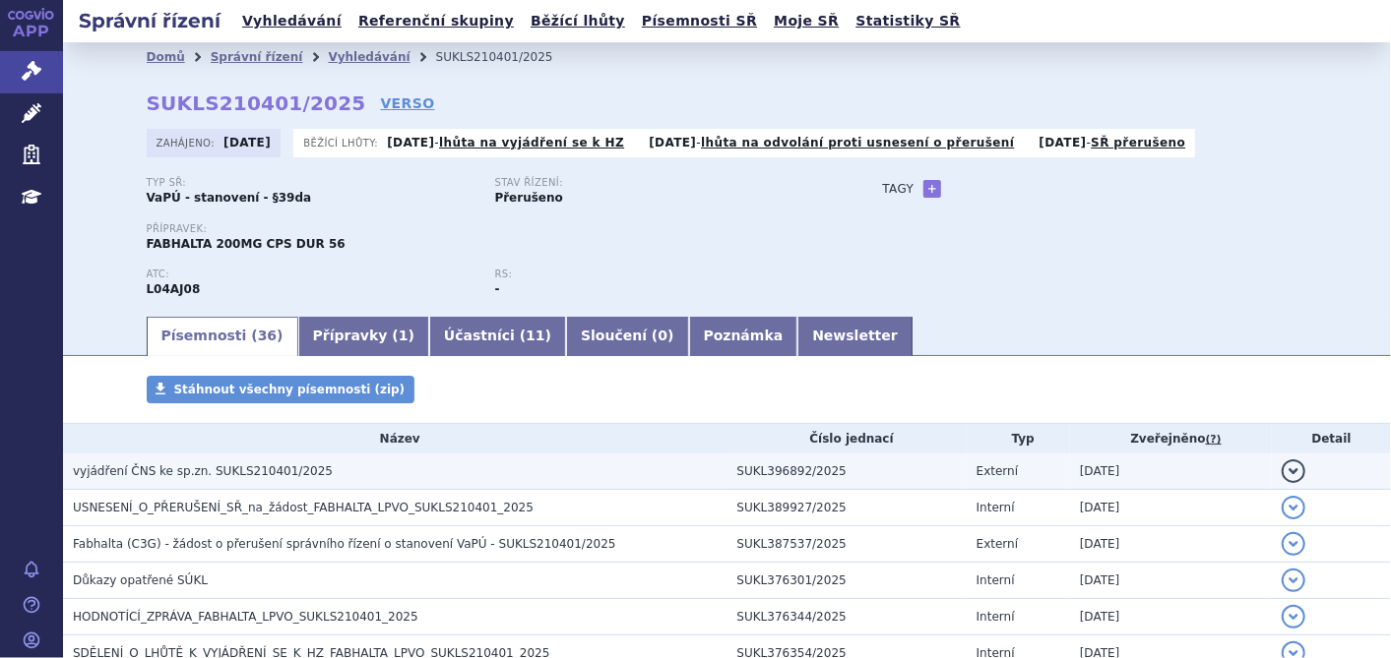
click at [219, 471] on span "vyjádření ČNS ke sp.zn. SUKLS210401/2025" at bounding box center [203, 472] width 260 height 14
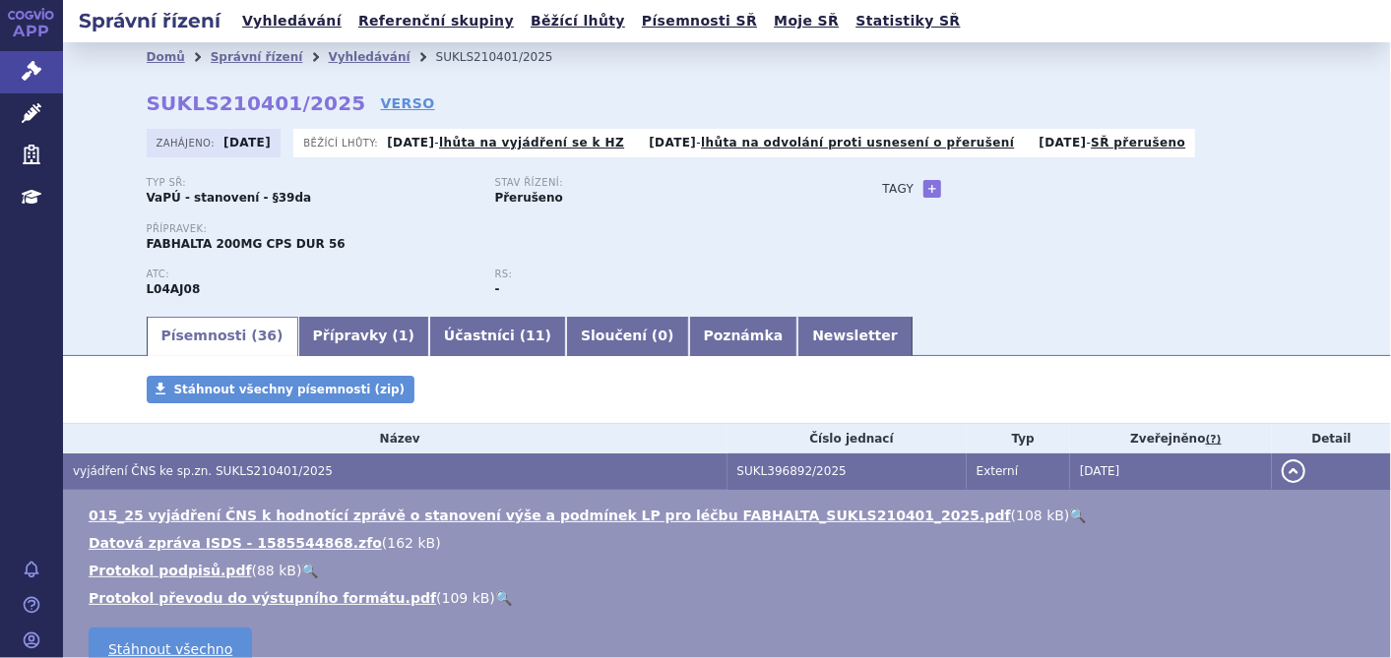
click at [261, 526] on ul "015_25 vyjádření ČNS k hodnotící zprávě o stanovení výše a podmínek LP pro léčb…" at bounding box center [727, 557] width 1288 height 102
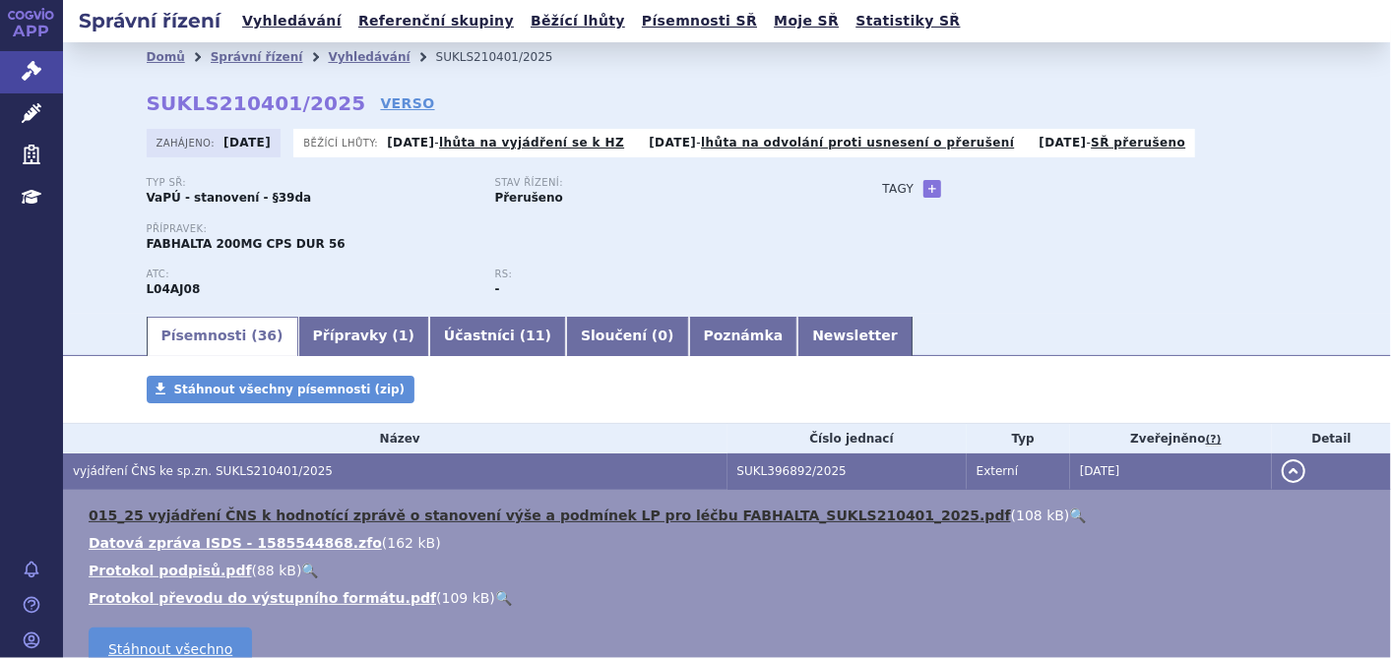
click at [268, 514] on link "015_25 vyjádření ČNS k hodnotící zprávě o stanovení výše a podmínek LP pro léčb…" at bounding box center [550, 516] width 922 height 16
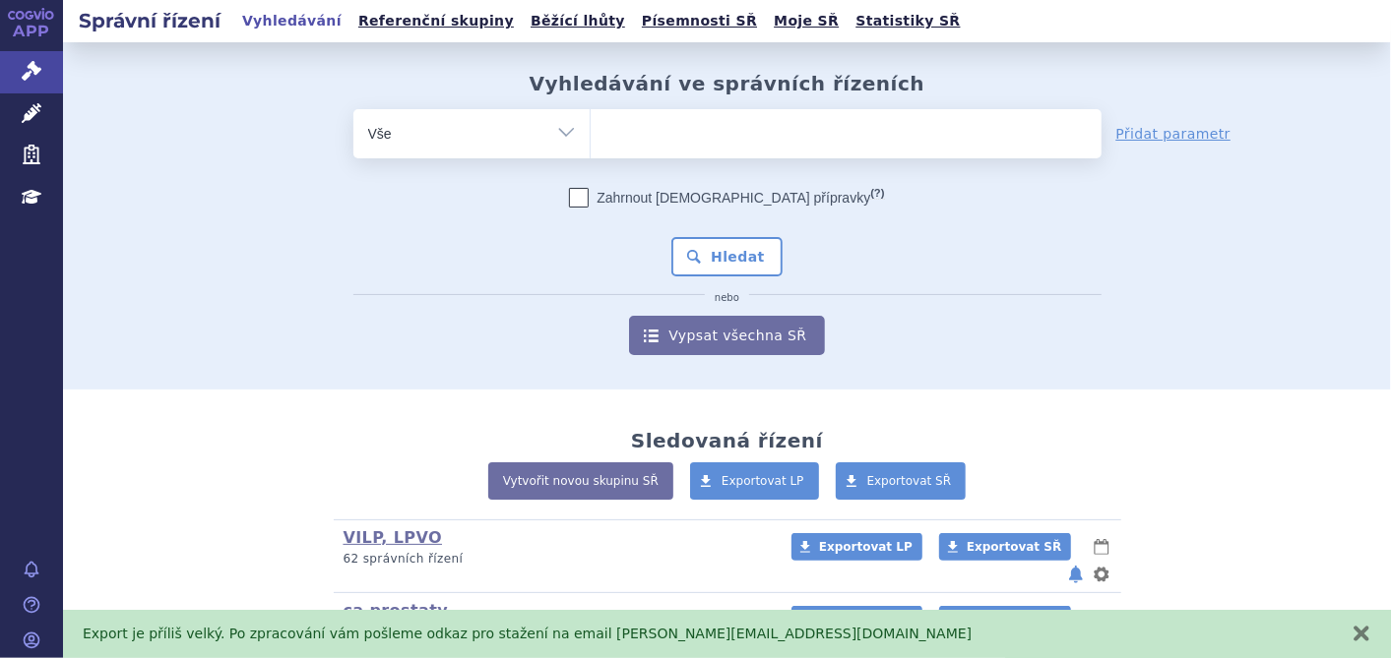
scroll to position [312, 0]
